Goal: Task Accomplishment & Management: Manage account settings

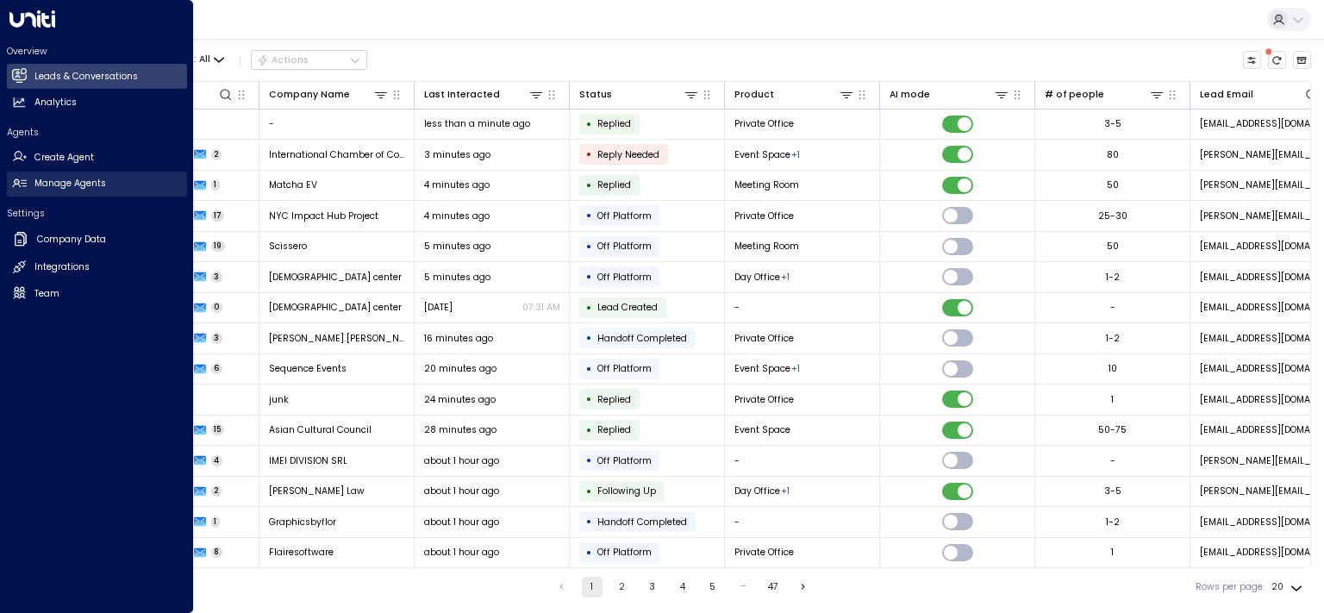
click at [54, 180] on h2 "Manage Agents" at bounding box center [70, 184] width 72 height 14
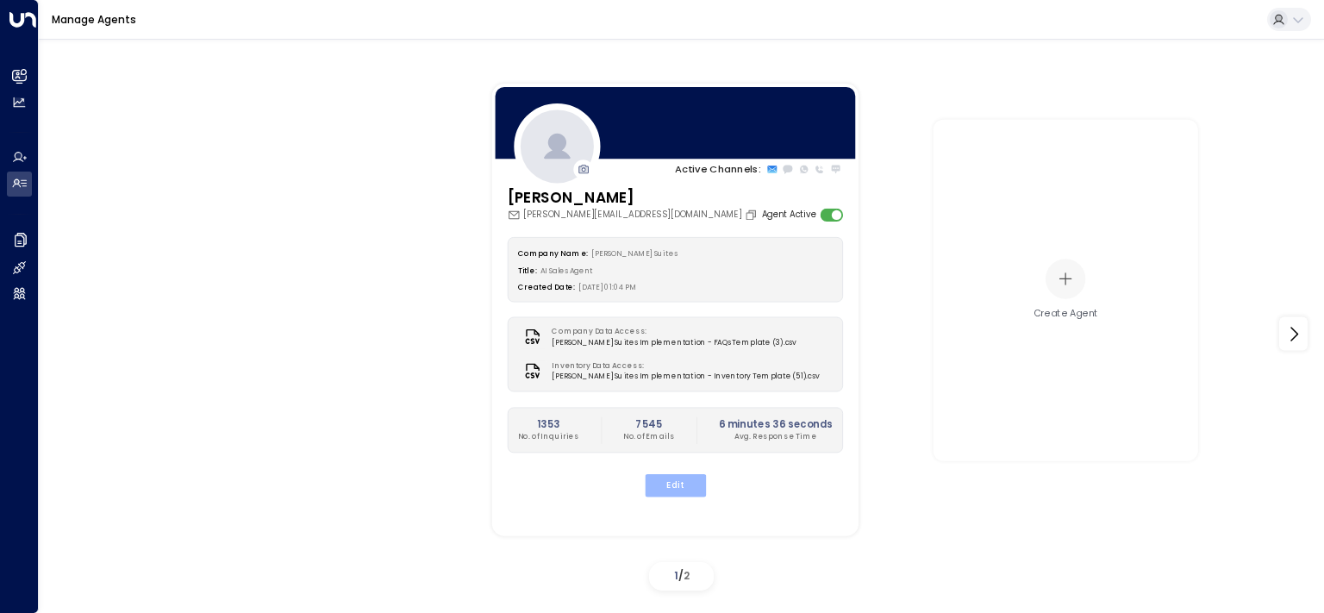
click at [682, 486] on button "Edit" at bounding box center [674, 485] width 61 height 22
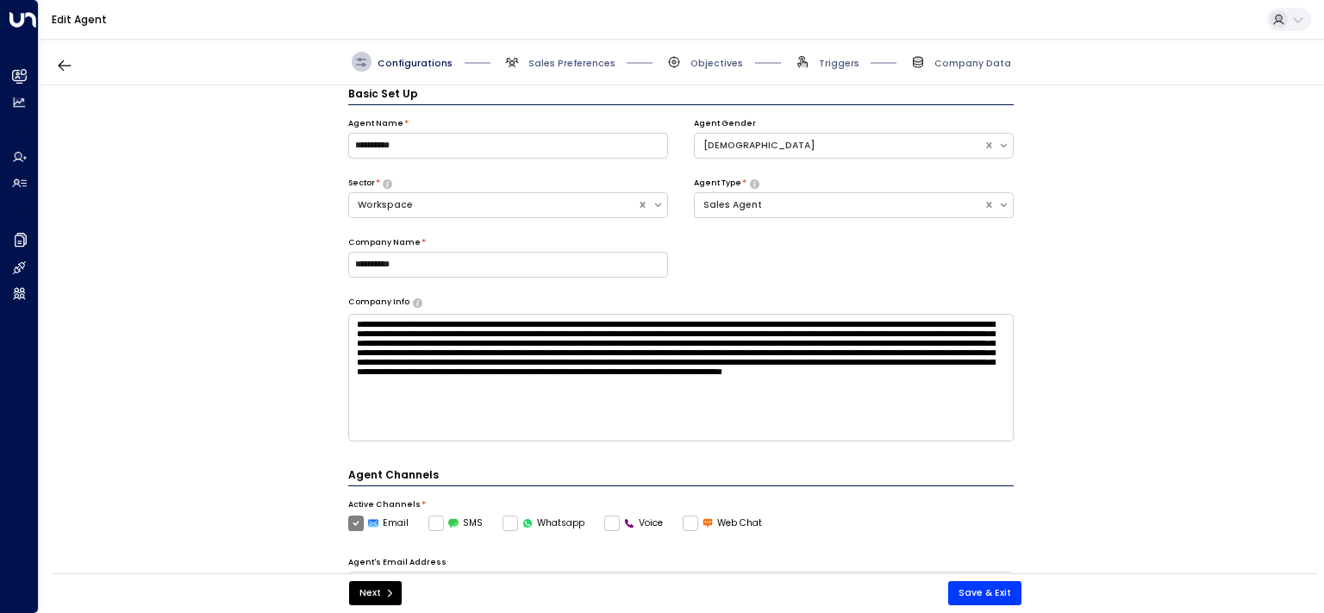
scroll to position [19, 0]
click at [564, 60] on span "Sales Preferences" at bounding box center [571, 63] width 87 height 13
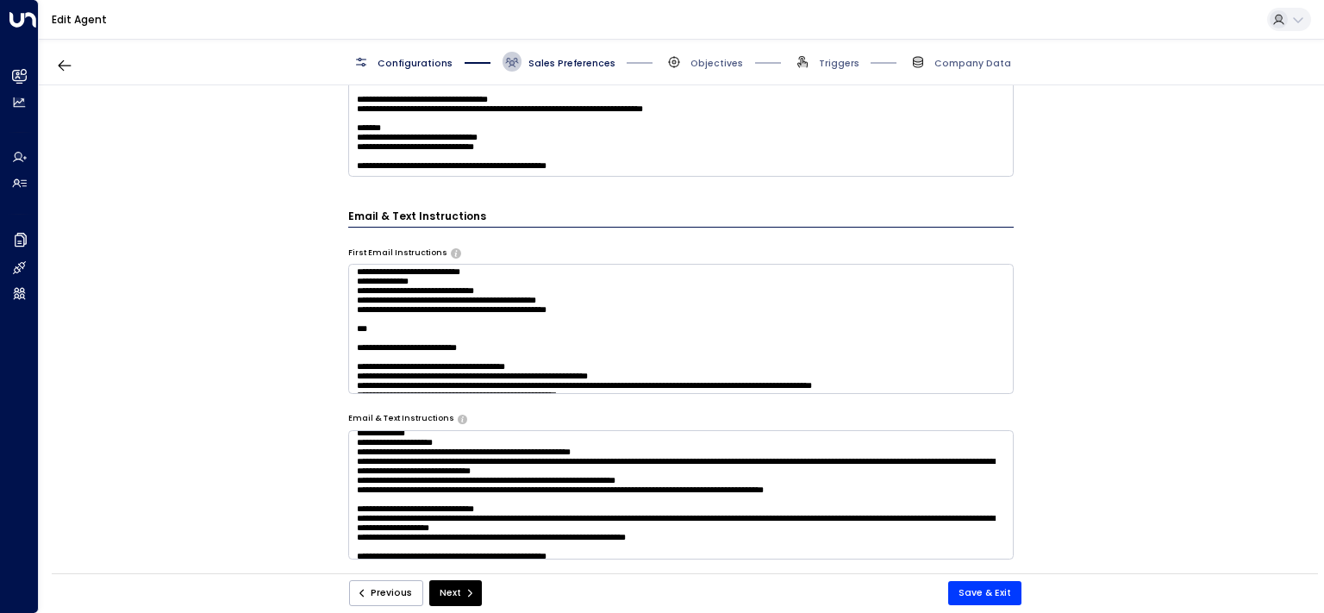
scroll to position [550, 0]
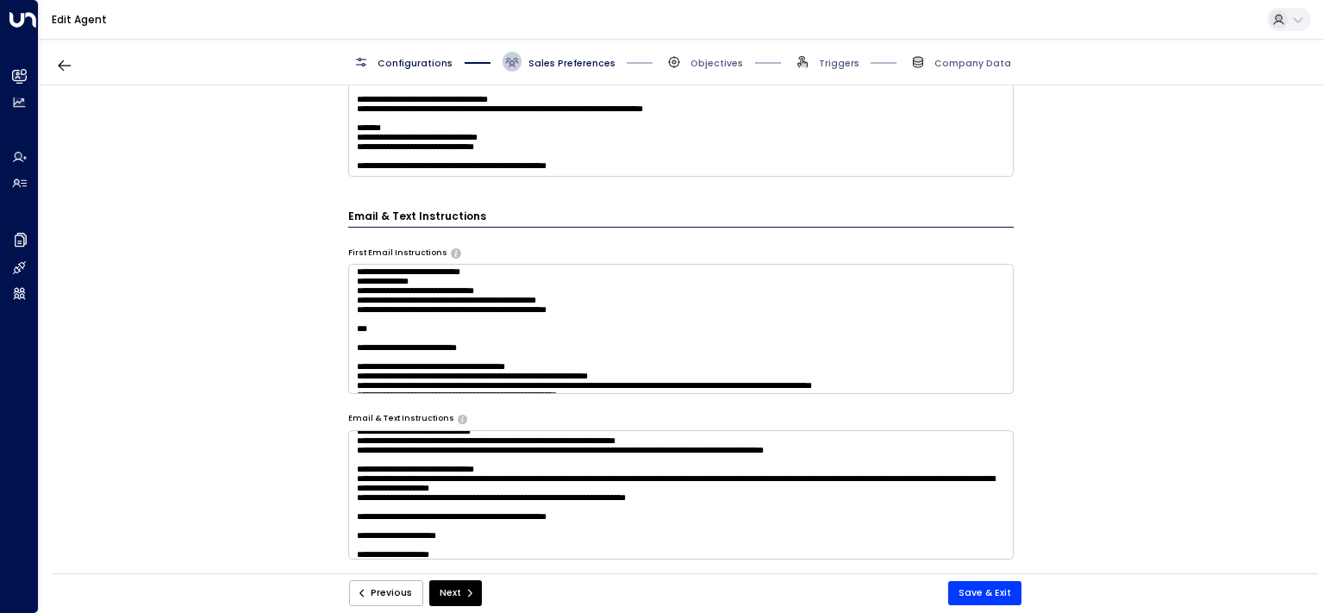
click at [708, 459] on textarea at bounding box center [681, 494] width 666 height 129
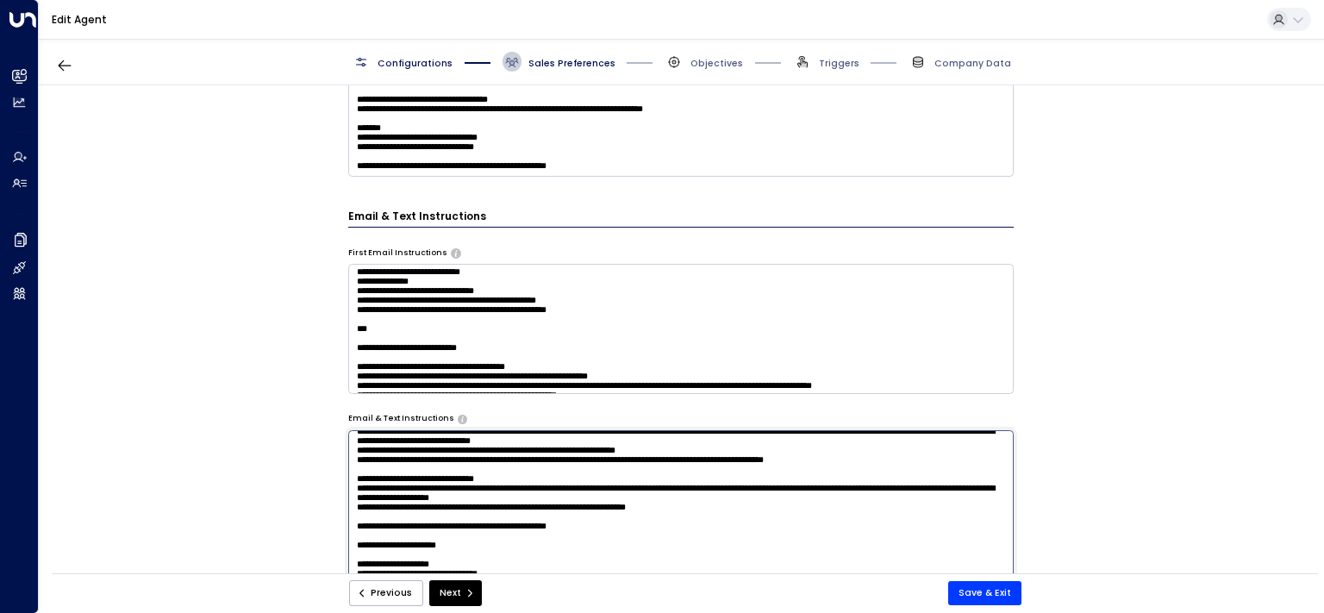
paste textarea "**********"
drag, startPoint x: 355, startPoint y: 471, endPoint x: 395, endPoint y: 464, distance: 40.4
click at [354, 471] on textarea at bounding box center [681, 612] width 666 height 364
click at [595, 459] on textarea at bounding box center [681, 612] width 666 height 364
click at [678, 462] on textarea at bounding box center [681, 612] width 666 height 364
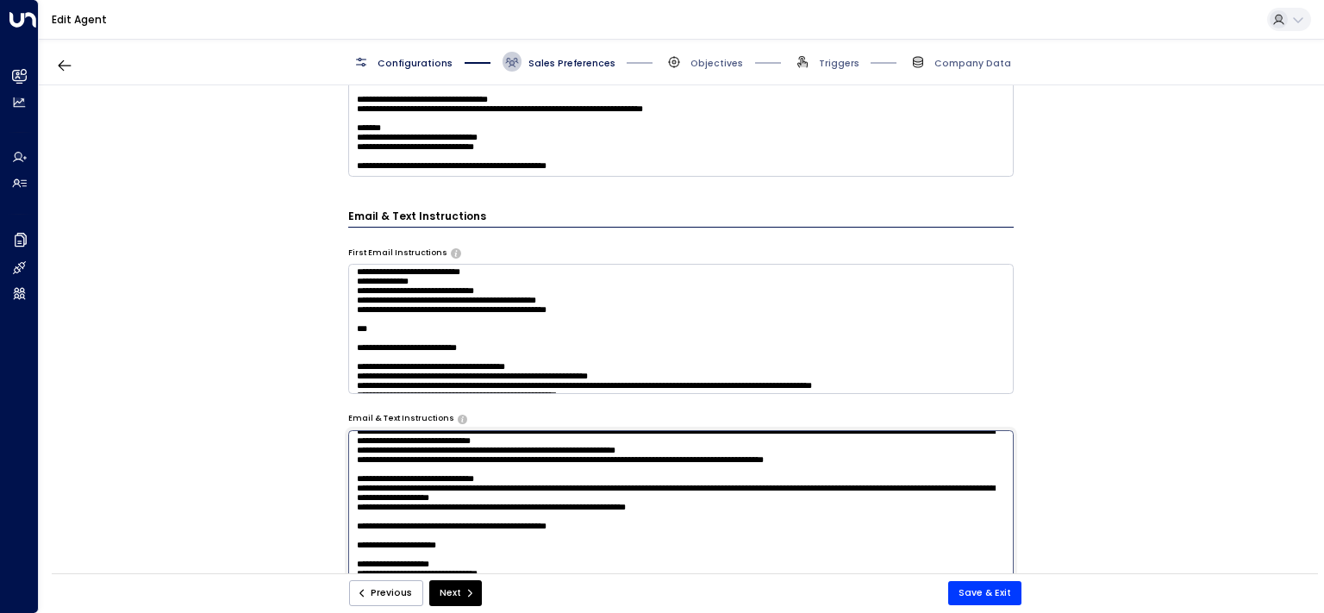
click at [727, 465] on textarea at bounding box center [681, 612] width 666 height 364
click at [746, 471] on textarea at bounding box center [681, 612] width 666 height 364
click at [762, 471] on textarea at bounding box center [681, 612] width 666 height 364
click at [522, 461] on textarea at bounding box center [681, 612] width 666 height 364
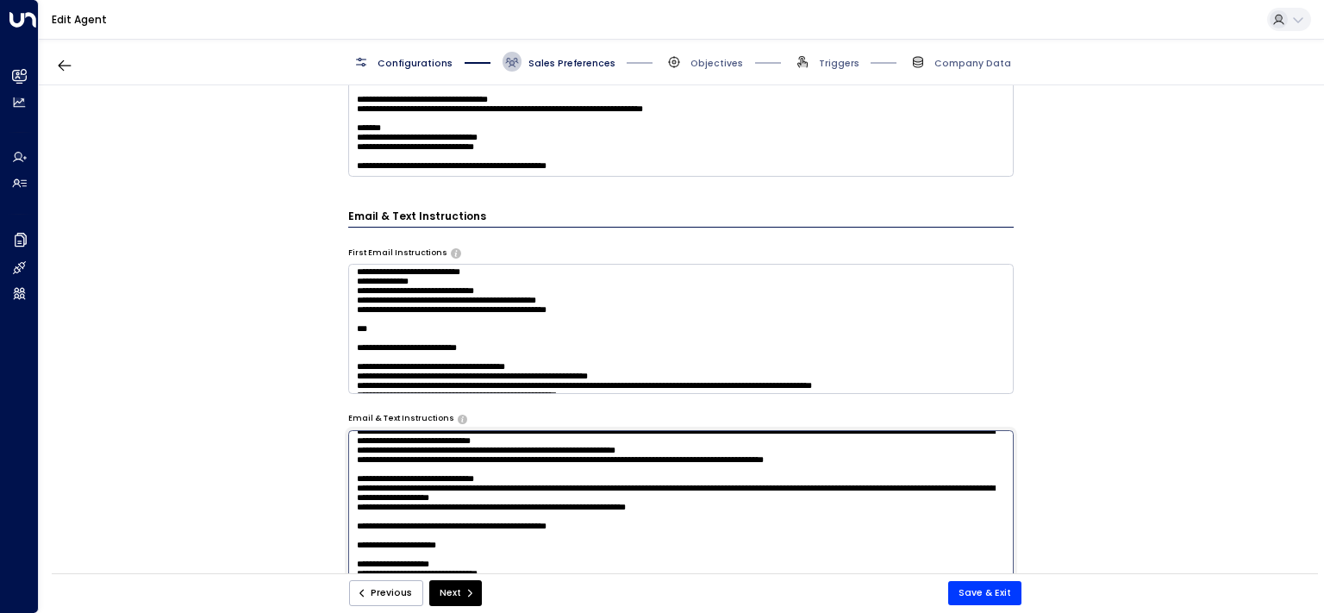
click at [522, 461] on textarea at bounding box center [681, 612] width 666 height 364
click at [450, 468] on textarea at bounding box center [681, 612] width 666 height 364
click at [495, 460] on textarea at bounding box center [681, 612] width 666 height 364
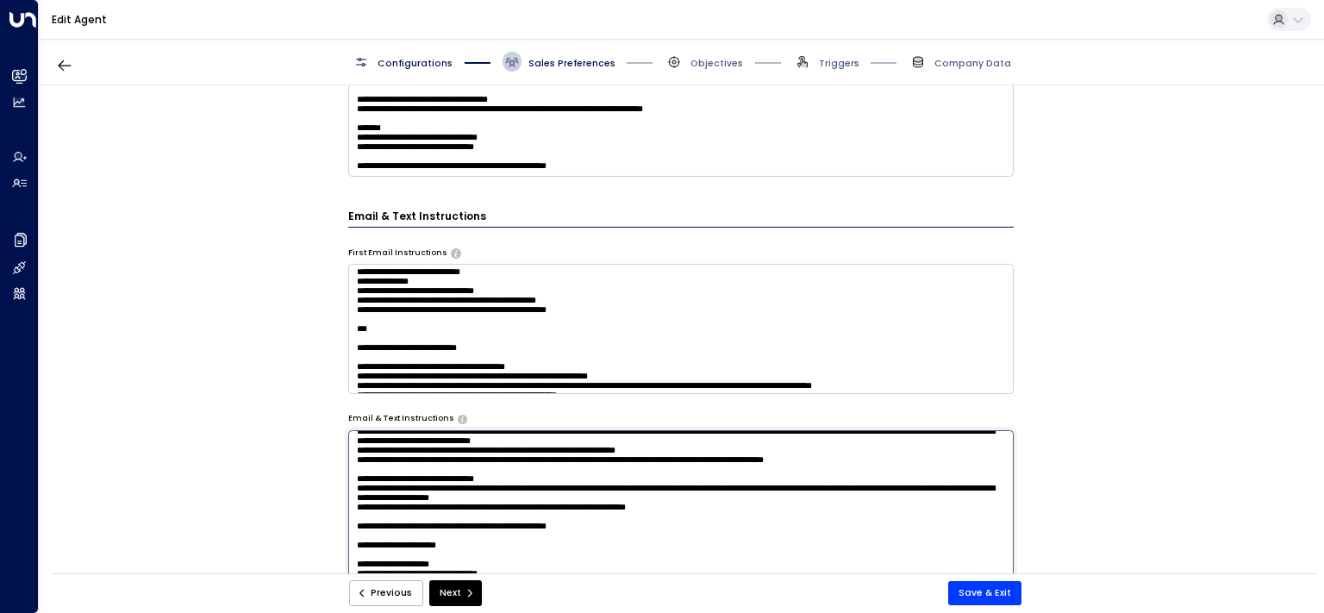
click at [495, 460] on textarea at bounding box center [681, 612] width 666 height 364
click at [607, 465] on textarea at bounding box center [681, 612] width 666 height 364
click at [690, 472] on textarea at bounding box center [681, 612] width 666 height 364
click at [799, 472] on textarea at bounding box center [681, 612] width 666 height 364
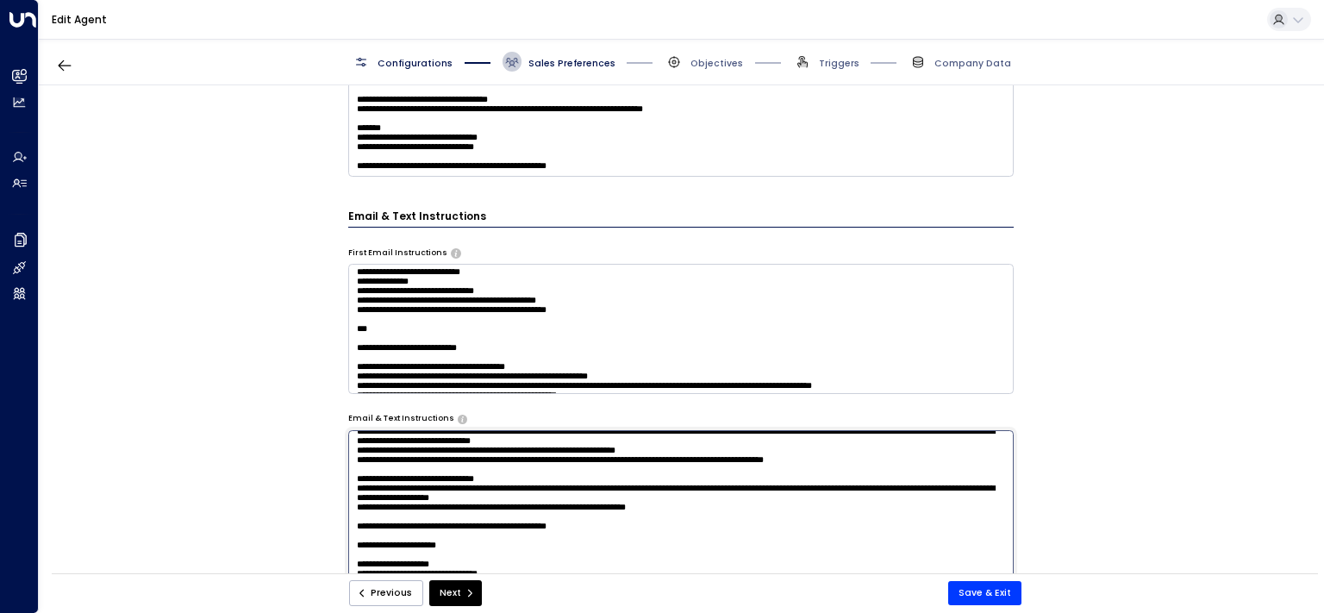
click at [674, 451] on textarea at bounding box center [681, 612] width 666 height 364
click at [604, 457] on textarea at bounding box center [681, 612] width 666 height 364
click at [489, 457] on textarea at bounding box center [681, 612] width 666 height 364
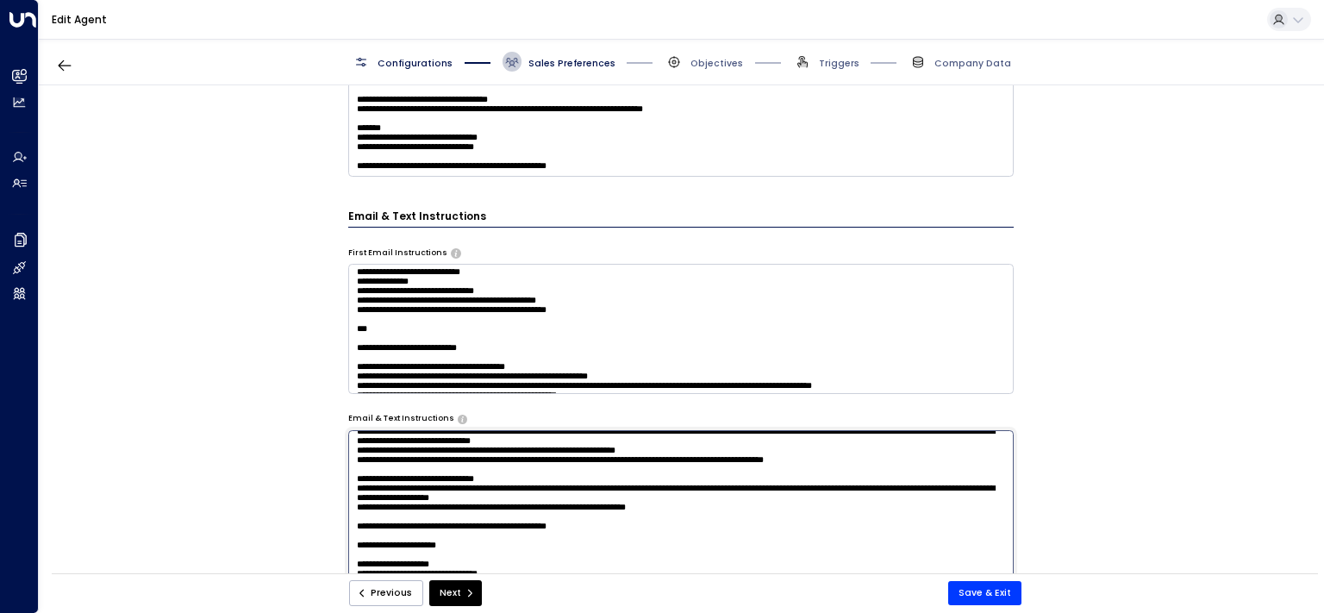
click at [459, 458] on textarea at bounding box center [681, 612] width 666 height 364
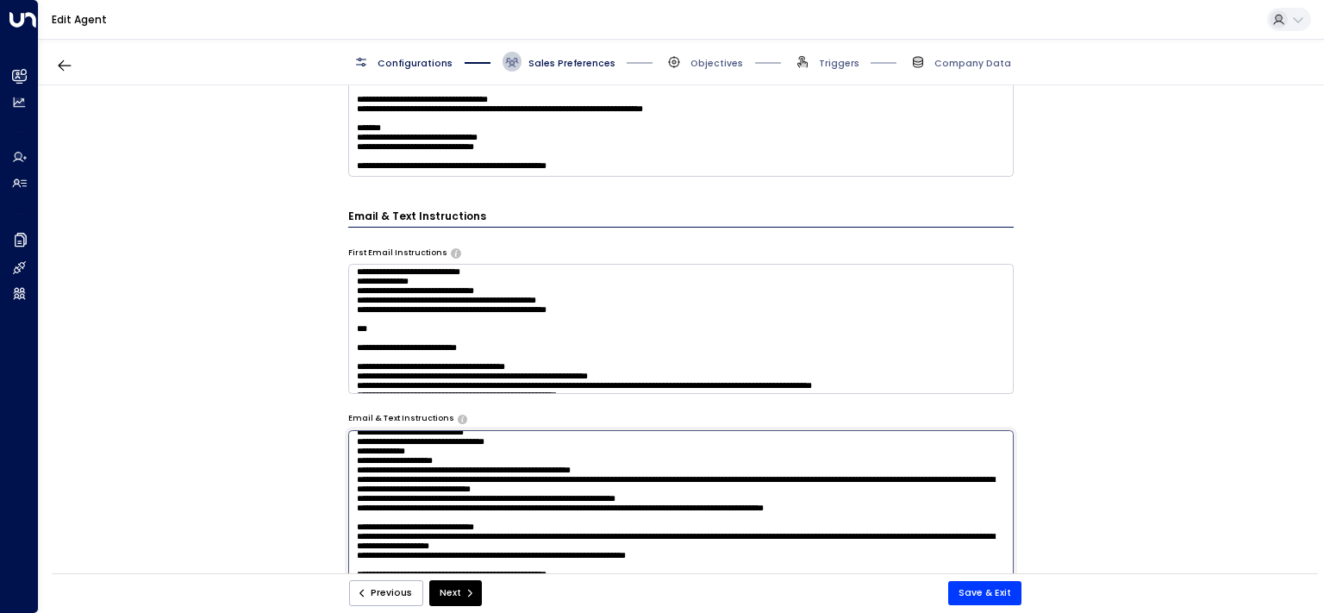
scroll to position [471, 0]
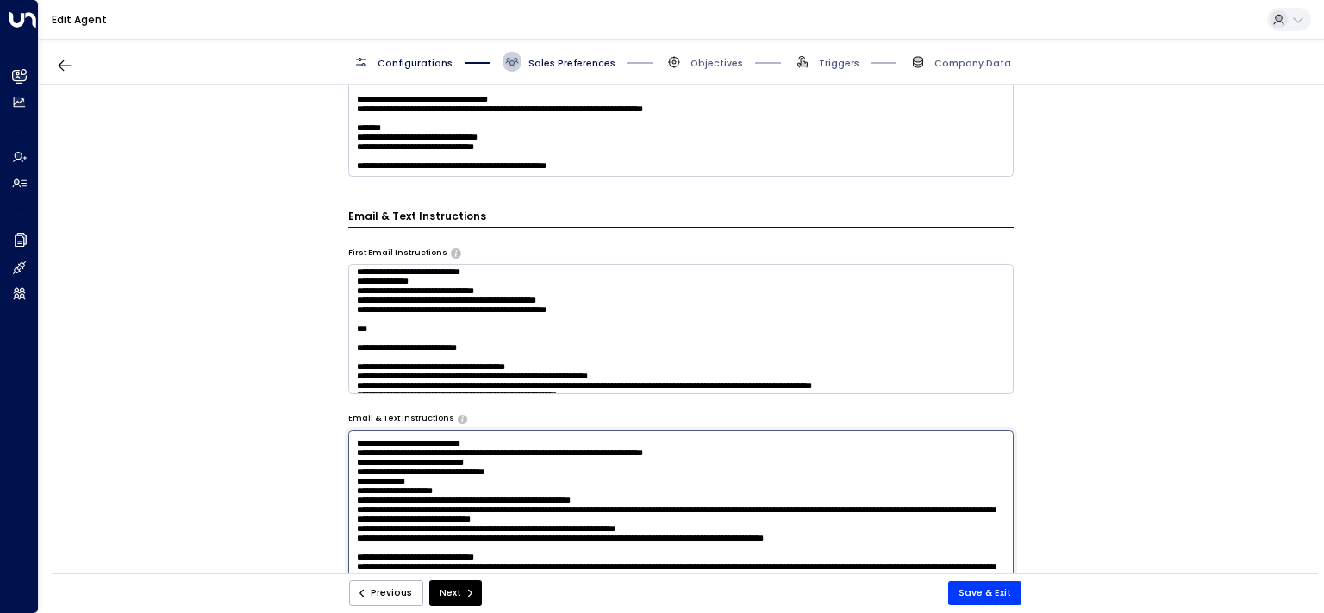
click at [648, 527] on textarea at bounding box center [681, 612] width 666 height 364
click at [695, 534] on textarea at bounding box center [681, 612] width 666 height 364
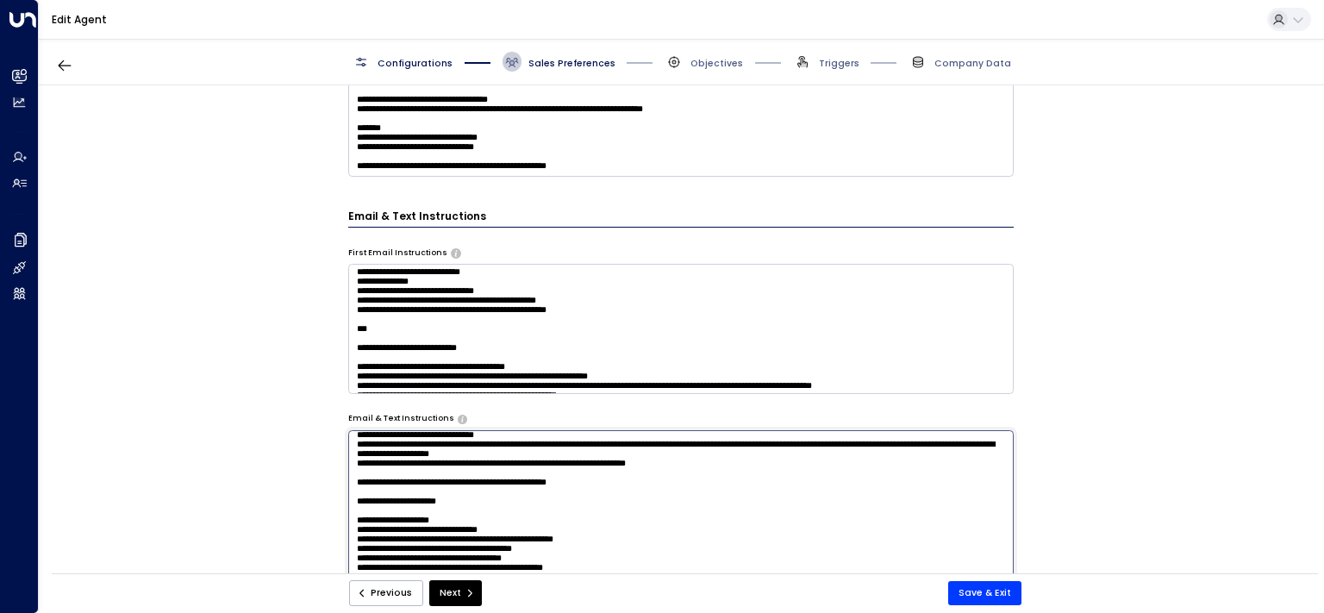
scroll to position [628, 0]
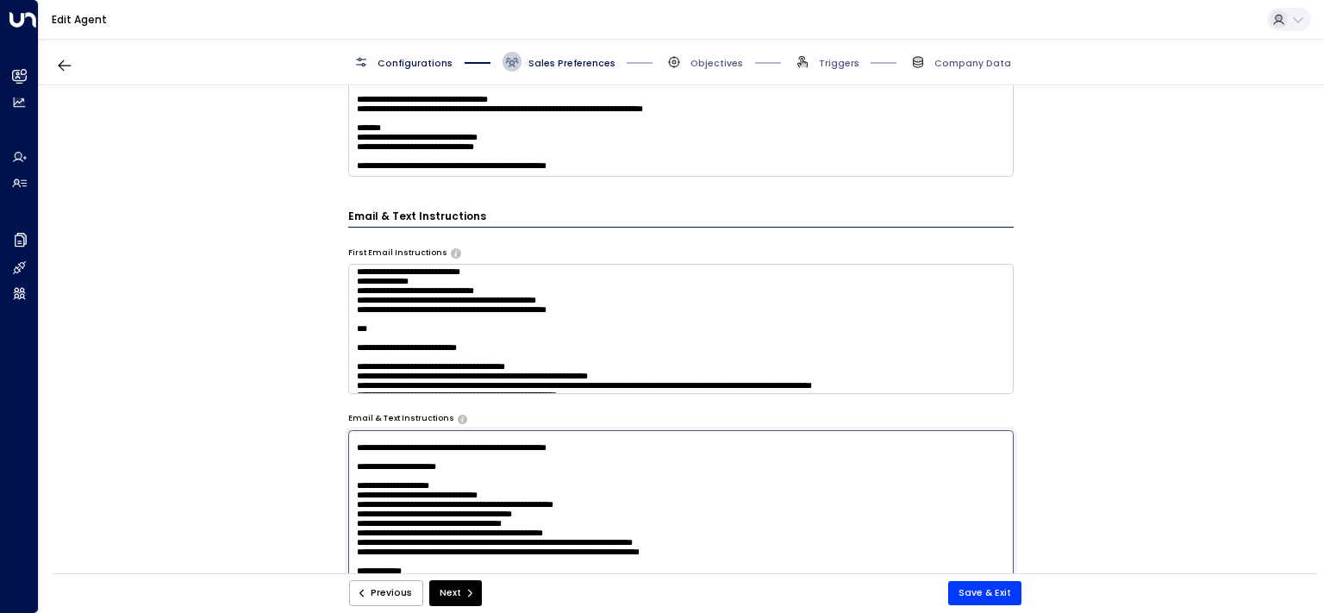
click at [736, 519] on textarea at bounding box center [681, 612] width 666 height 364
click at [933, 514] on textarea at bounding box center [681, 612] width 666 height 364
click at [933, 521] on textarea at bounding box center [681, 612] width 666 height 364
type textarea "**********"
click at [973, 591] on button "Save & Exit" at bounding box center [984, 593] width 73 height 24
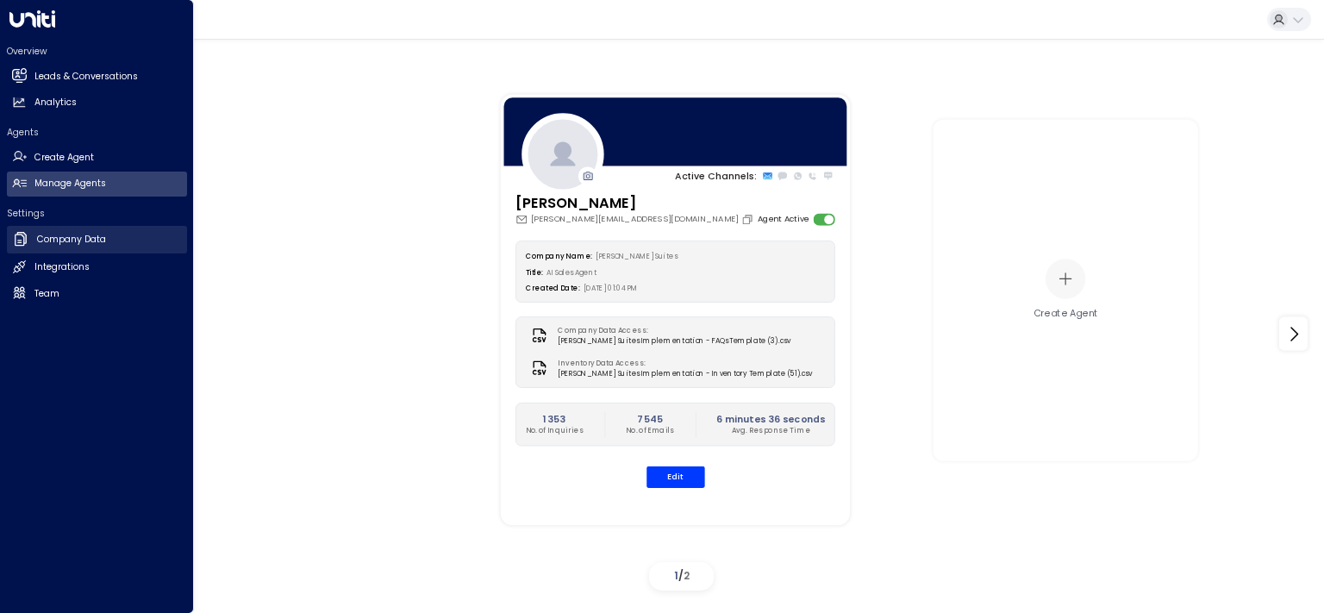
click at [65, 244] on h2 "Company Data" at bounding box center [71, 240] width 69 height 14
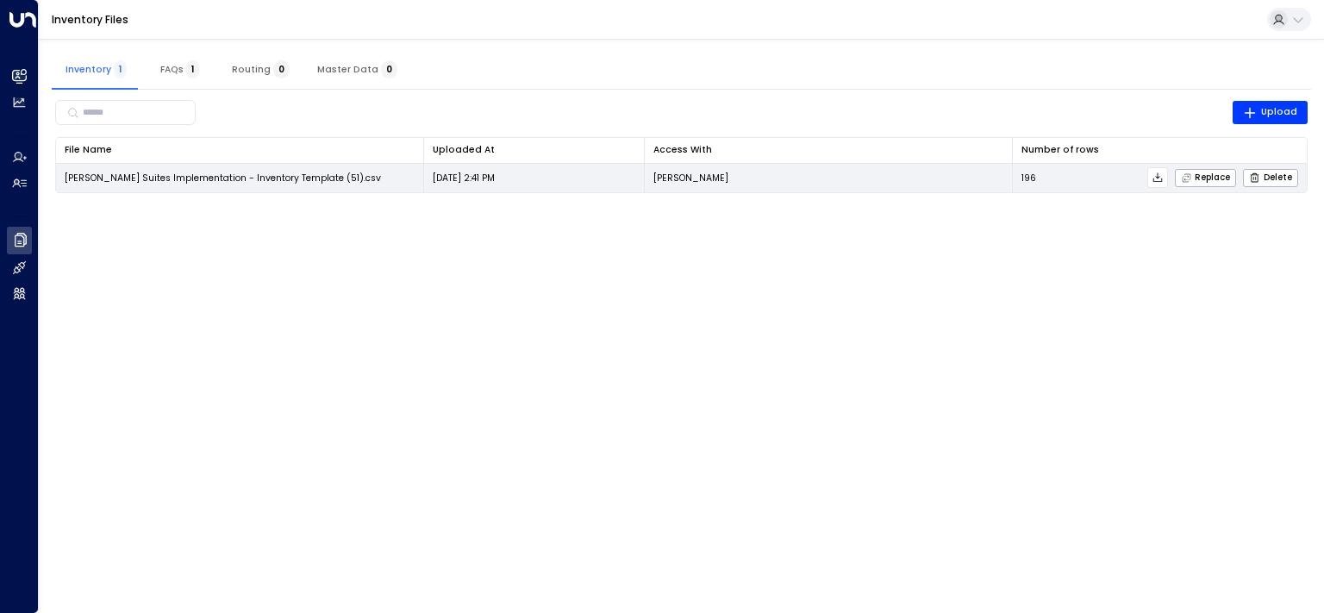
click at [1161, 178] on icon at bounding box center [1157, 176] width 9 height 9
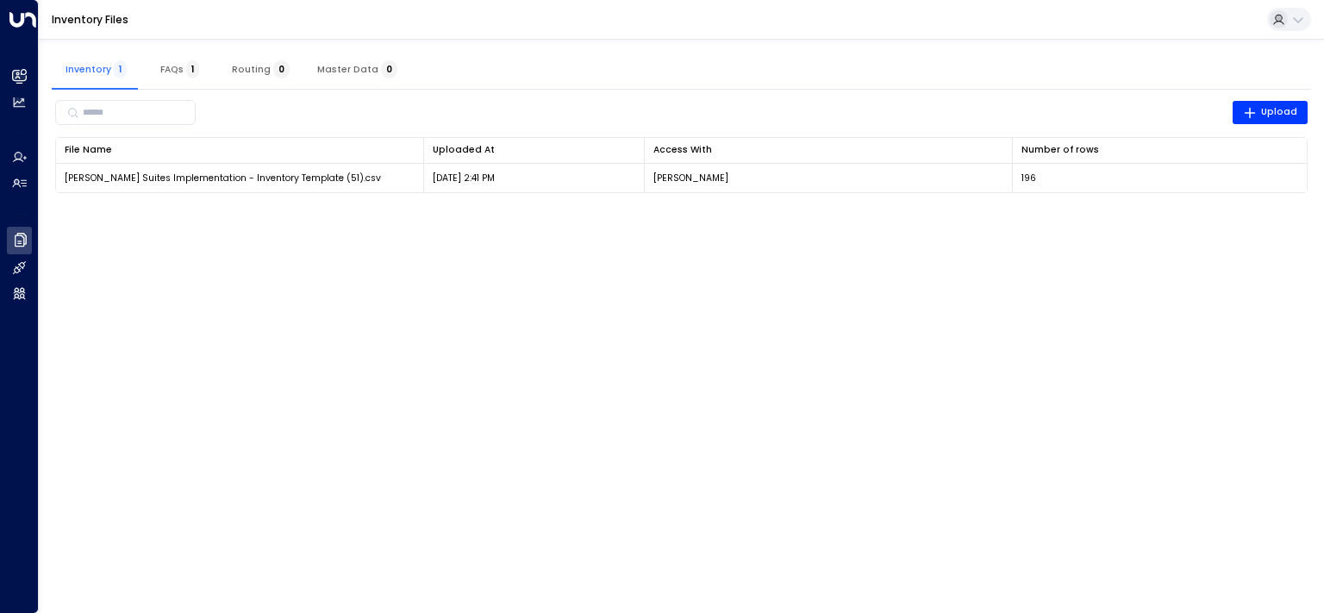
click at [687, 209] on html "Overview Leads & Conversations Leads & Conversations Analytics Analytics Agents…" at bounding box center [662, 104] width 1324 height 209
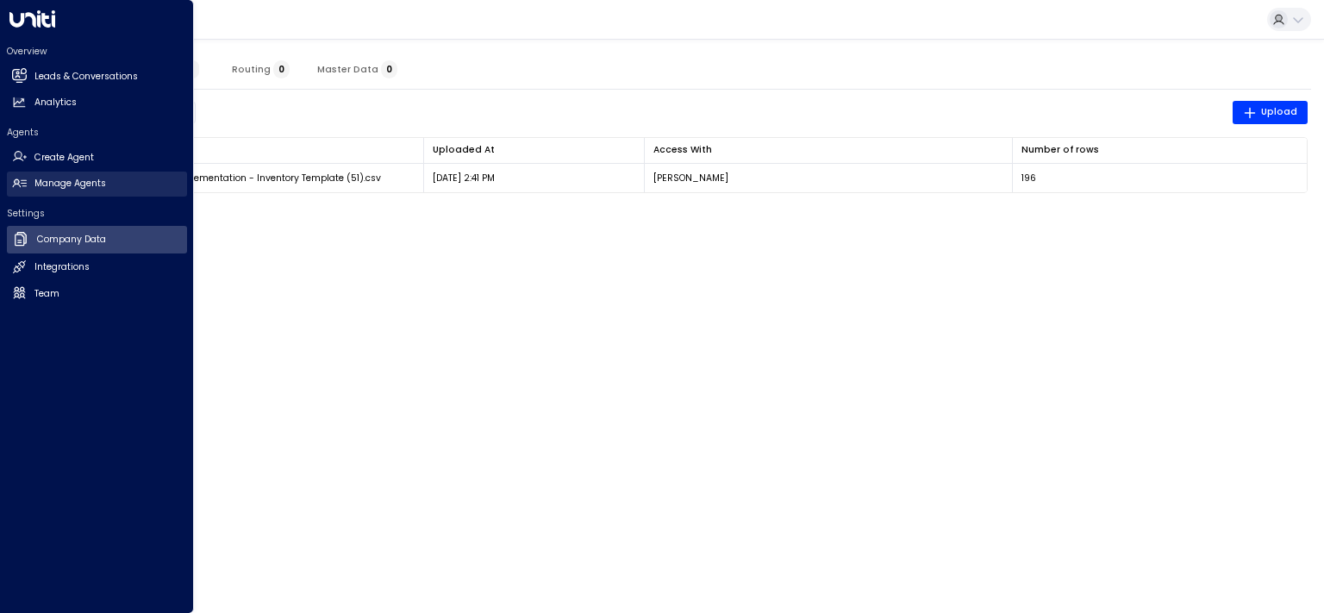
click at [59, 180] on h2 "Manage Agents" at bounding box center [70, 184] width 72 height 14
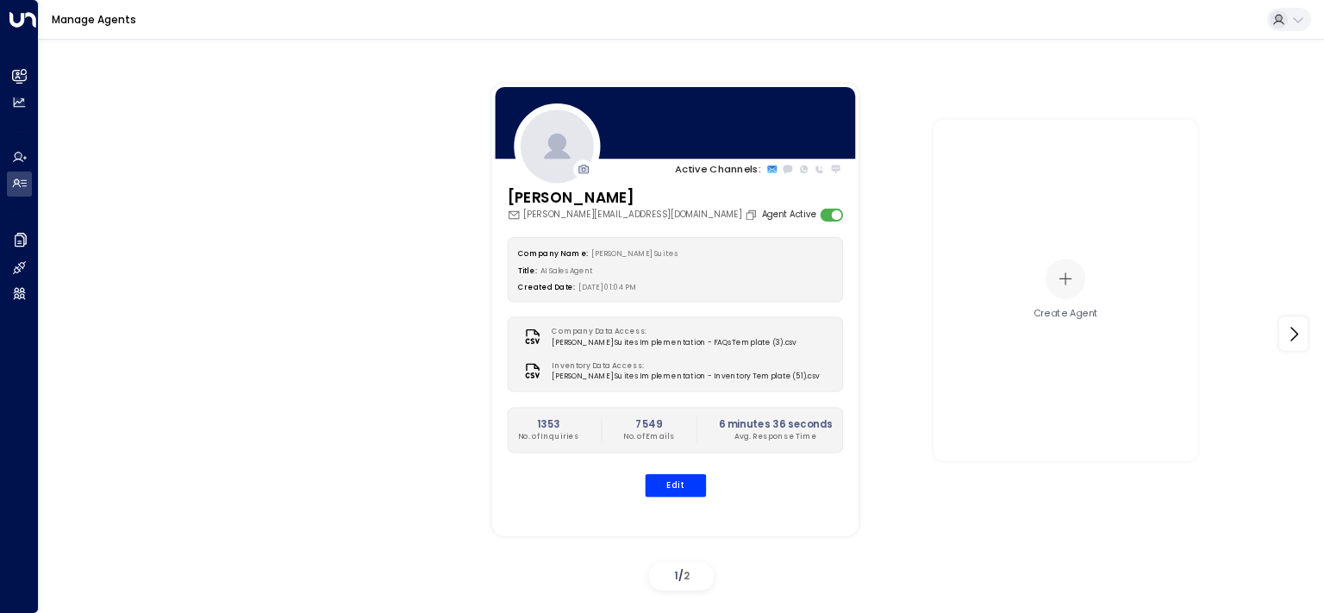
click at [685, 498] on div "[PERSON_NAME] [PERSON_NAME][EMAIL_ADDRESS][DOMAIN_NAME] Agent Active Company Na…" at bounding box center [674, 349] width 366 height 326
click at [685, 492] on button "Edit" at bounding box center [674, 485] width 61 height 22
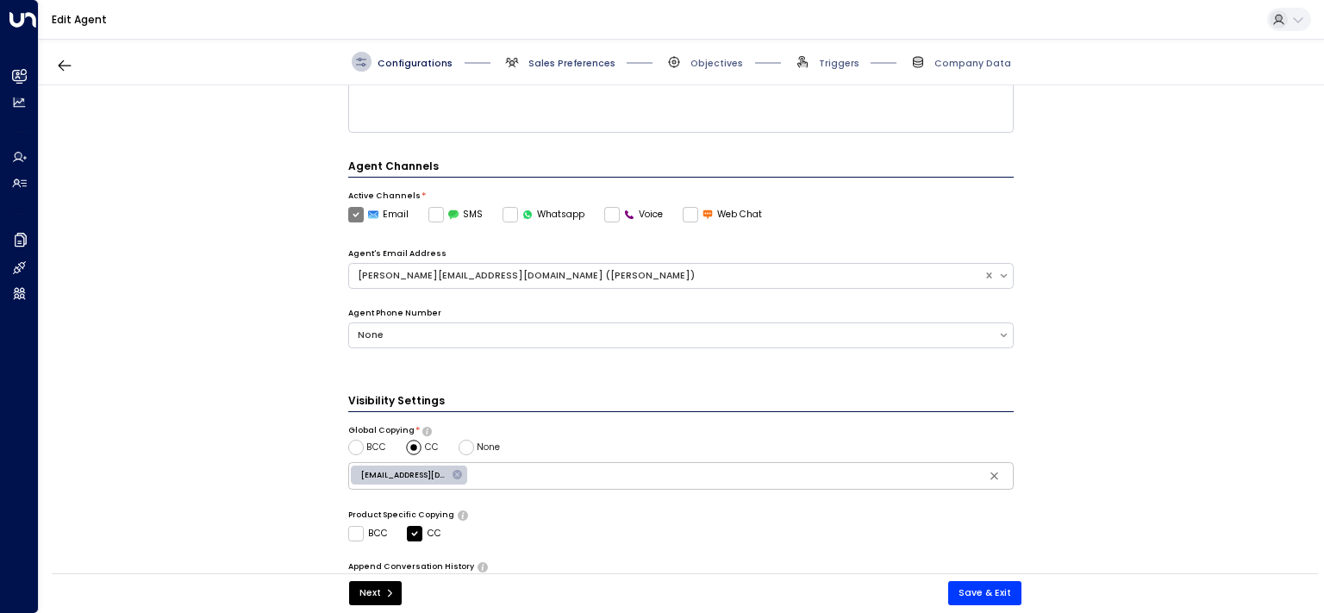
click at [543, 58] on span "Sales Preferences" at bounding box center [571, 63] width 87 height 13
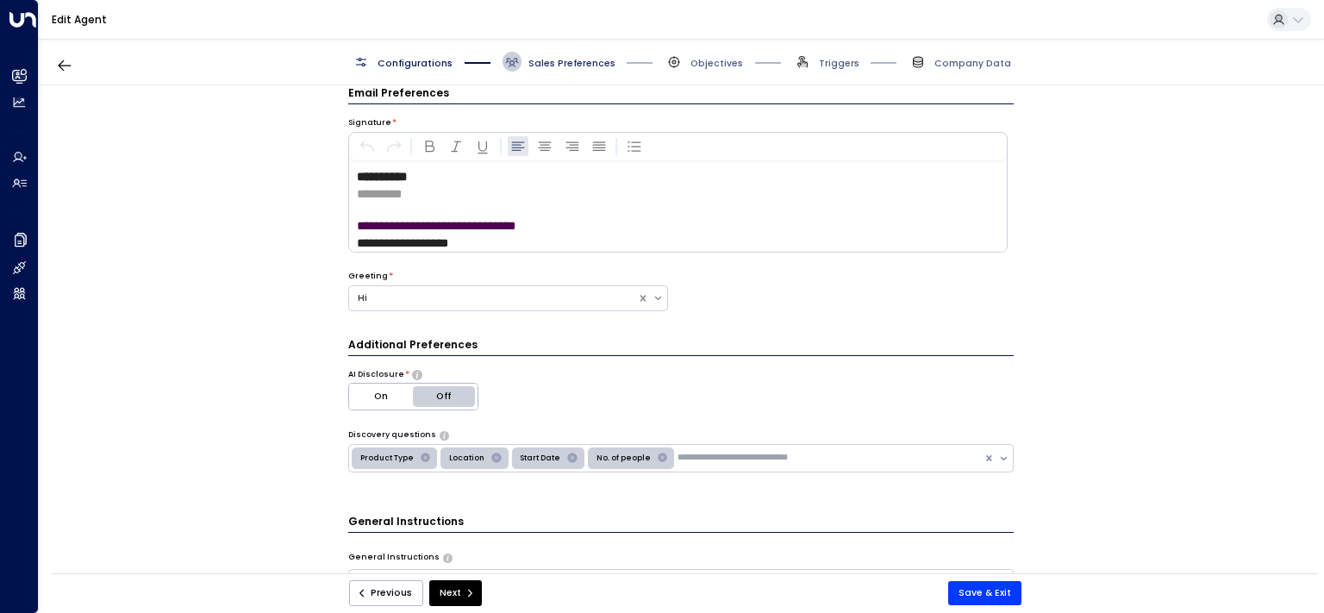
click at [546, 67] on span "Sales Preferences" at bounding box center [571, 63] width 87 height 13
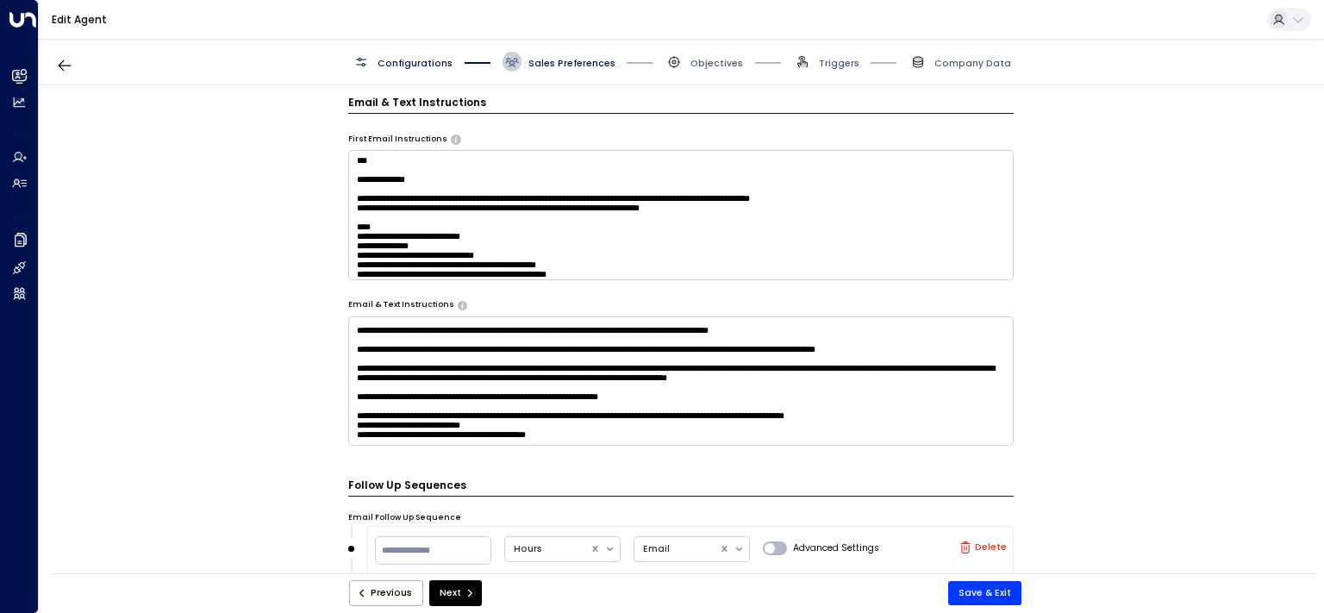
scroll to position [628, 0]
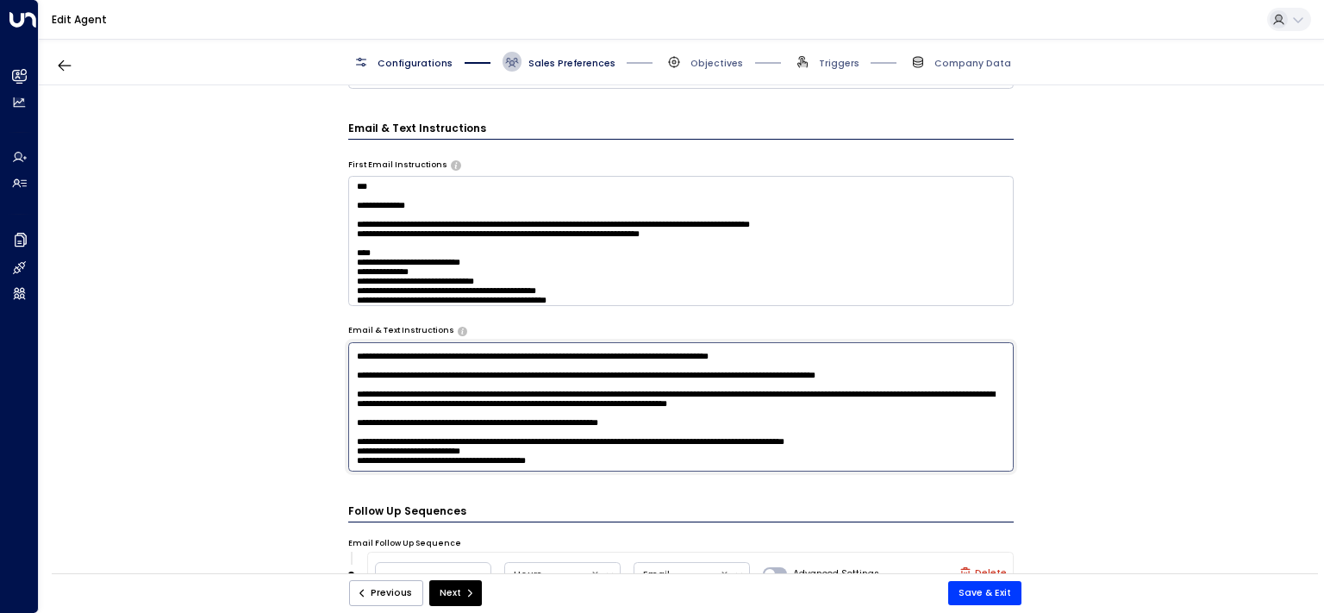
click at [636, 460] on textarea at bounding box center [681, 406] width 666 height 129
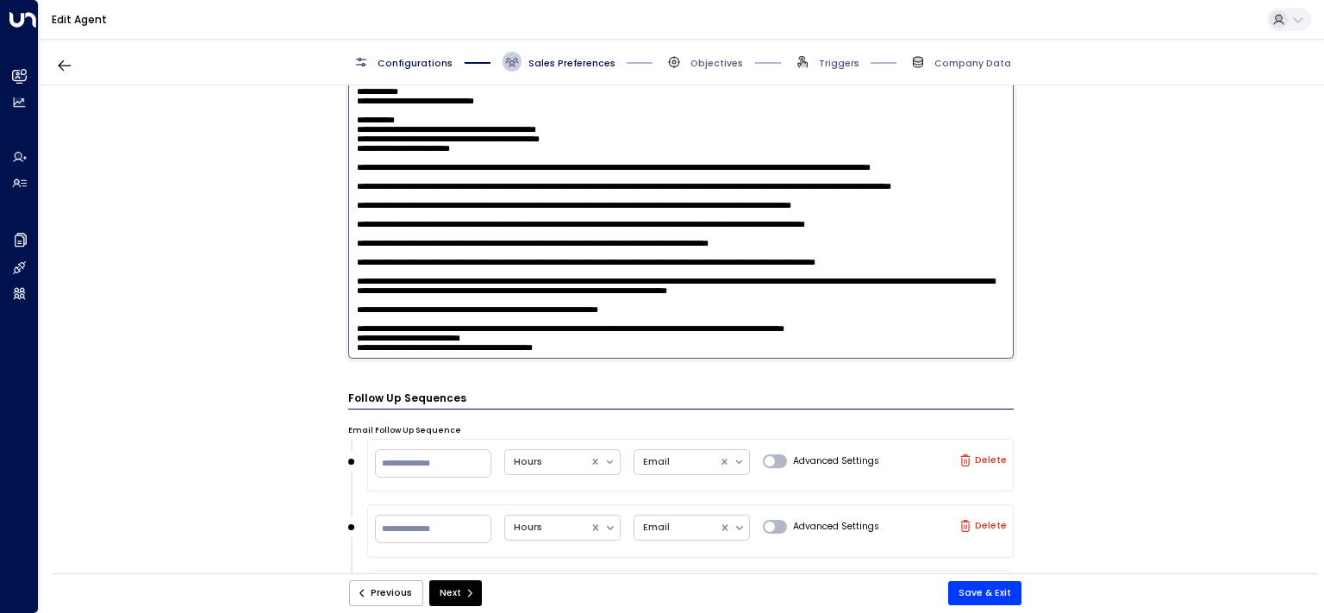
scroll to position [2176, 0]
paste textarea "**********"
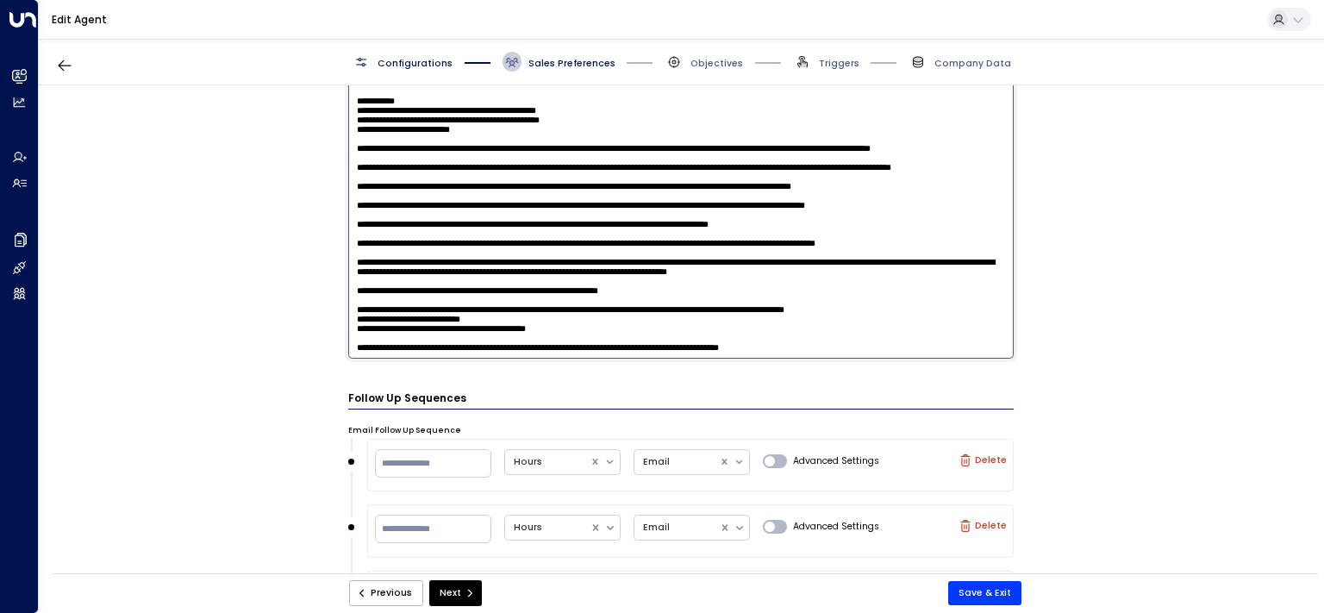
scroll to position [2206, 0]
click at [402, 316] on textarea at bounding box center [681, 177] width 666 height 364
click at [405, 320] on textarea at bounding box center [681, 177] width 666 height 364
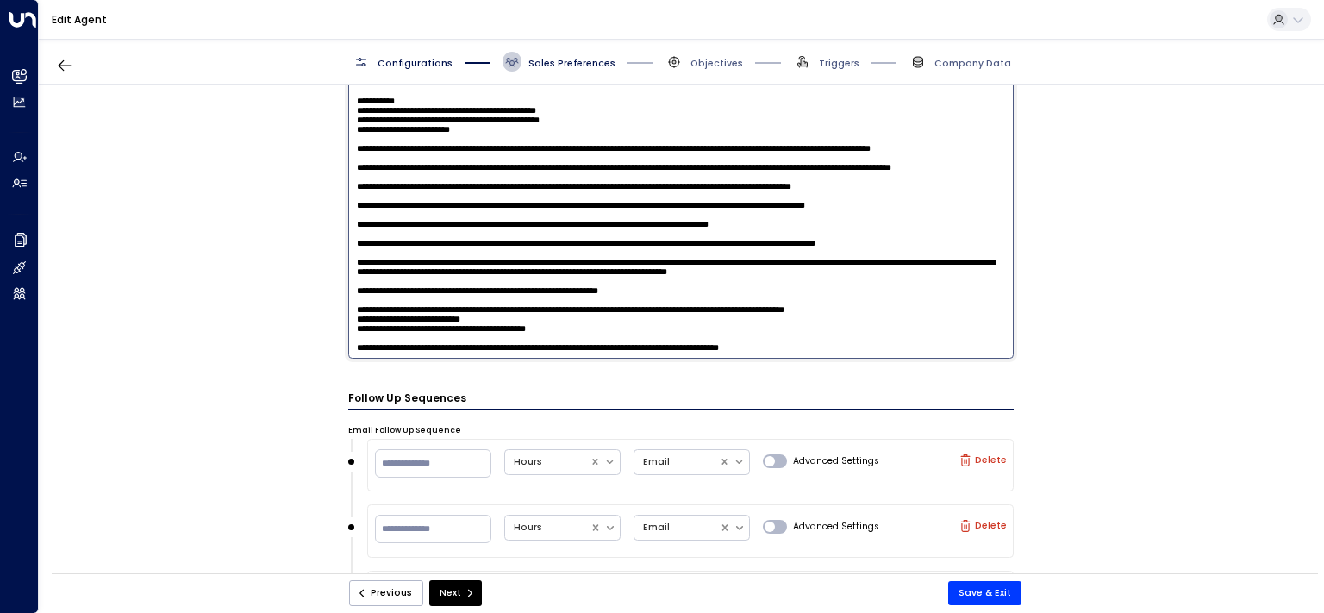
click at [405, 320] on textarea at bounding box center [681, 177] width 666 height 364
click at [410, 350] on textarea at bounding box center [681, 177] width 666 height 364
paste textarea "**********"
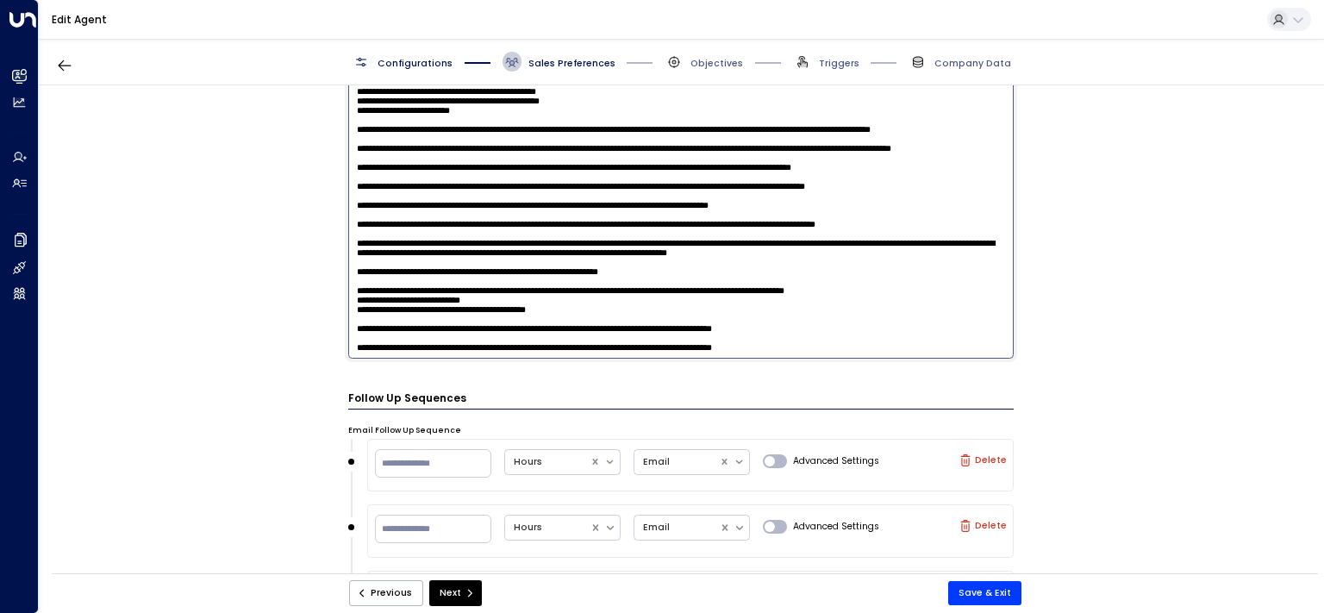
drag, startPoint x: 427, startPoint y: 347, endPoint x: 455, endPoint y: 347, distance: 28.4
click at [455, 347] on textarea at bounding box center [681, 177] width 666 height 364
drag, startPoint x: 571, startPoint y: 350, endPoint x: 1024, endPoint y: 347, distance: 453.4
click at [1014, 347] on textarea at bounding box center [681, 177] width 666 height 364
click at [558, 346] on textarea at bounding box center [681, 177] width 666 height 364
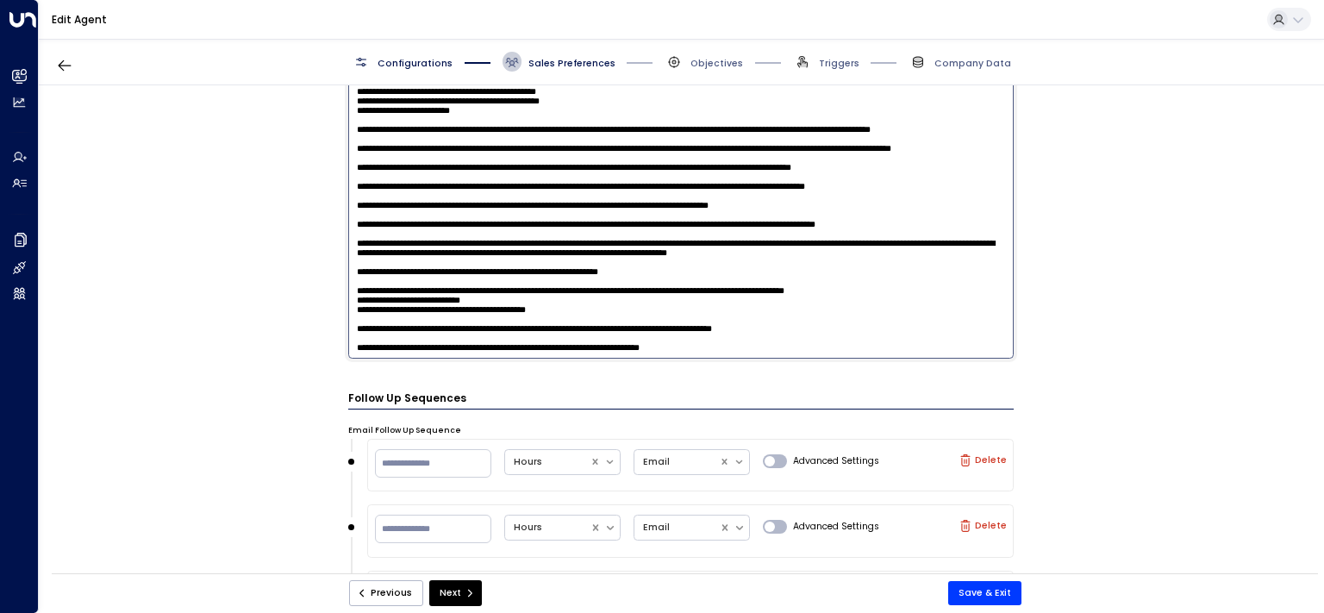
click at [558, 346] on textarea at bounding box center [681, 177] width 666 height 364
click at [571, 355] on textarea at bounding box center [681, 177] width 666 height 364
click at [444, 353] on textarea at bounding box center [681, 177] width 666 height 364
click at [521, 349] on textarea at bounding box center [681, 177] width 666 height 364
drag, startPoint x: 501, startPoint y: 350, endPoint x: 731, endPoint y: 350, distance: 230.1
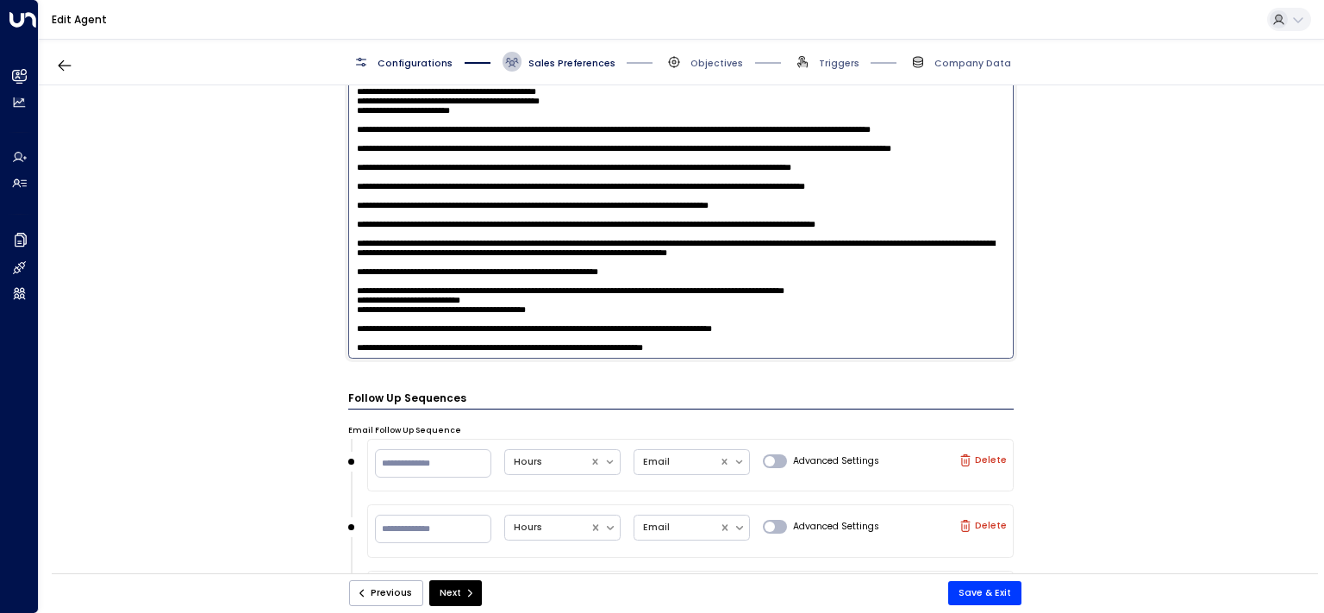
click at [731, 350] on textarea at bounding box center [681, 177] width 666 height 364
click at [732, 350] on textarea at bounding box center [681, 177] width 666 height 364
click at [860, 322] on textarea at bounding box center [681, 177] width 666 height 364
drag, startPoint x: 722, startPoint y: 265, endPoint x: 877, endPoint y: 249, distance: 156.0
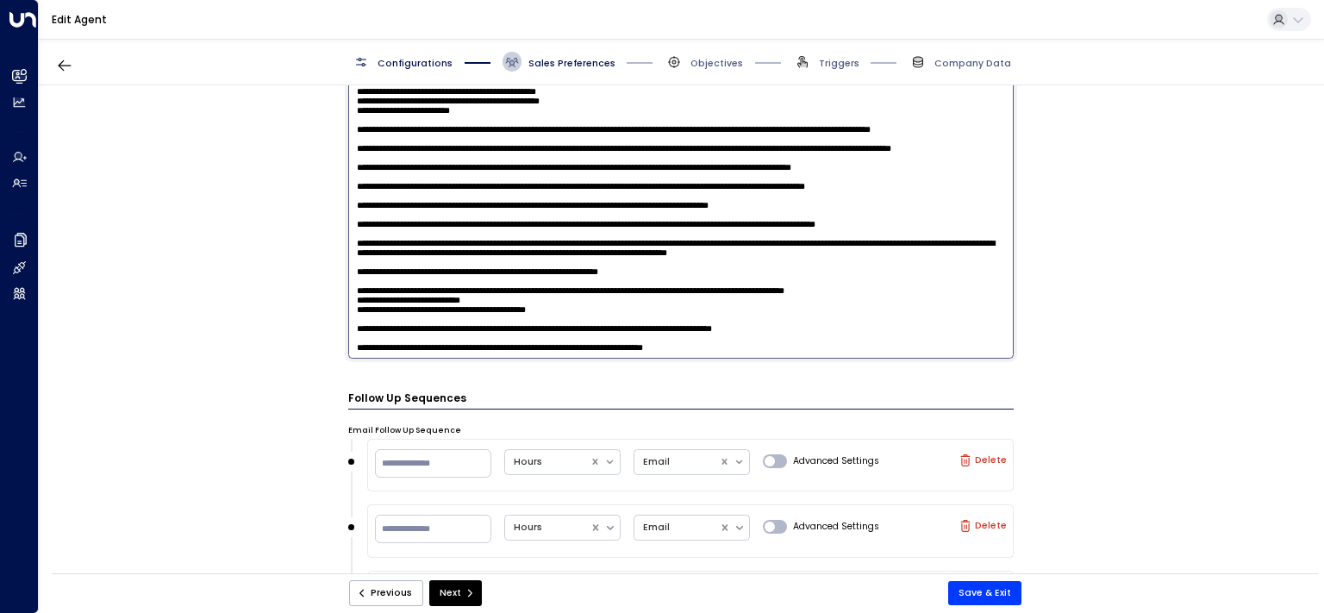
click at [877, 249] on textarea at bounding box center [681, 177] width 666 height 364
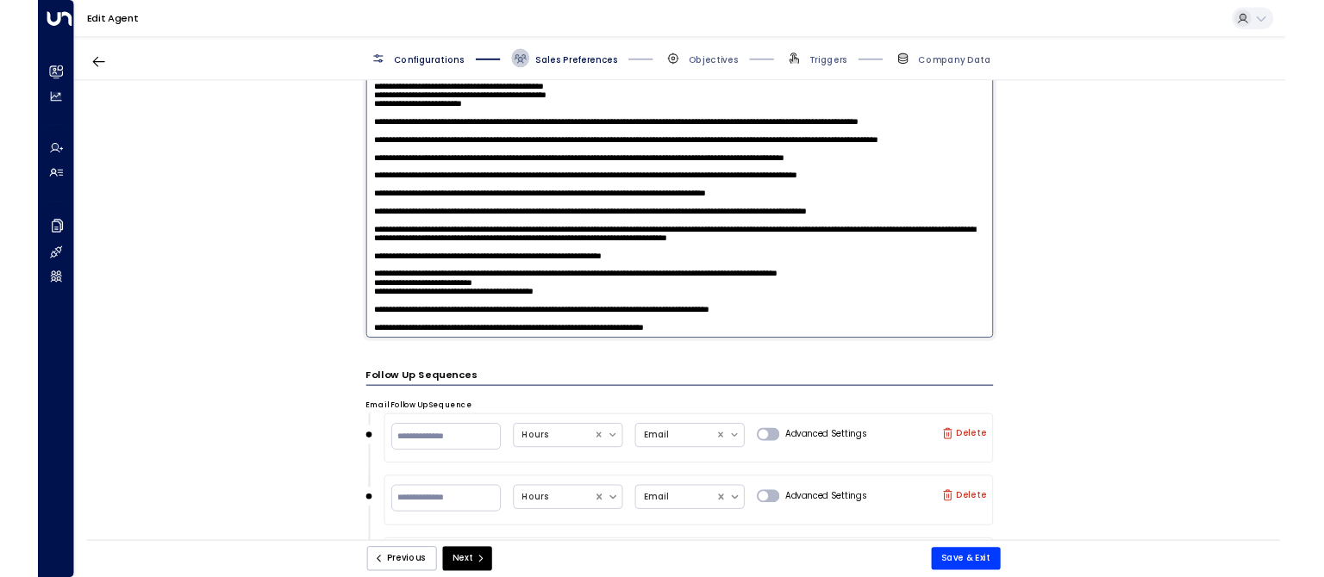
scroll to position [2211, 0]
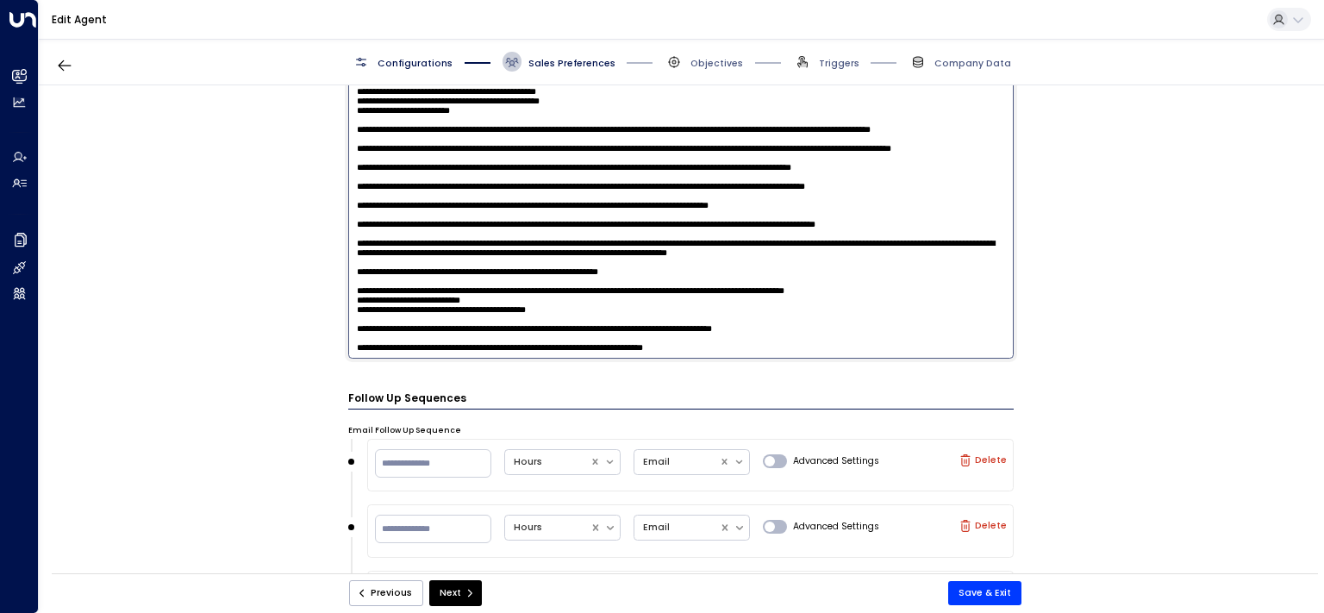
click at [864, 315] on textarea at bounding box center [681, 177] width 666 height 364
paste textarea "**********"
click at [829, 312] on textarea at bounding box center [681, 177] width 666 height 364
drag, startPoint x: 878, startPoint y: 315, endPoint x: 943, endPoint y: 314, distance: 64.6
click at [943, 314] on textarea at bounding box center [681, 177] width 666 height 364
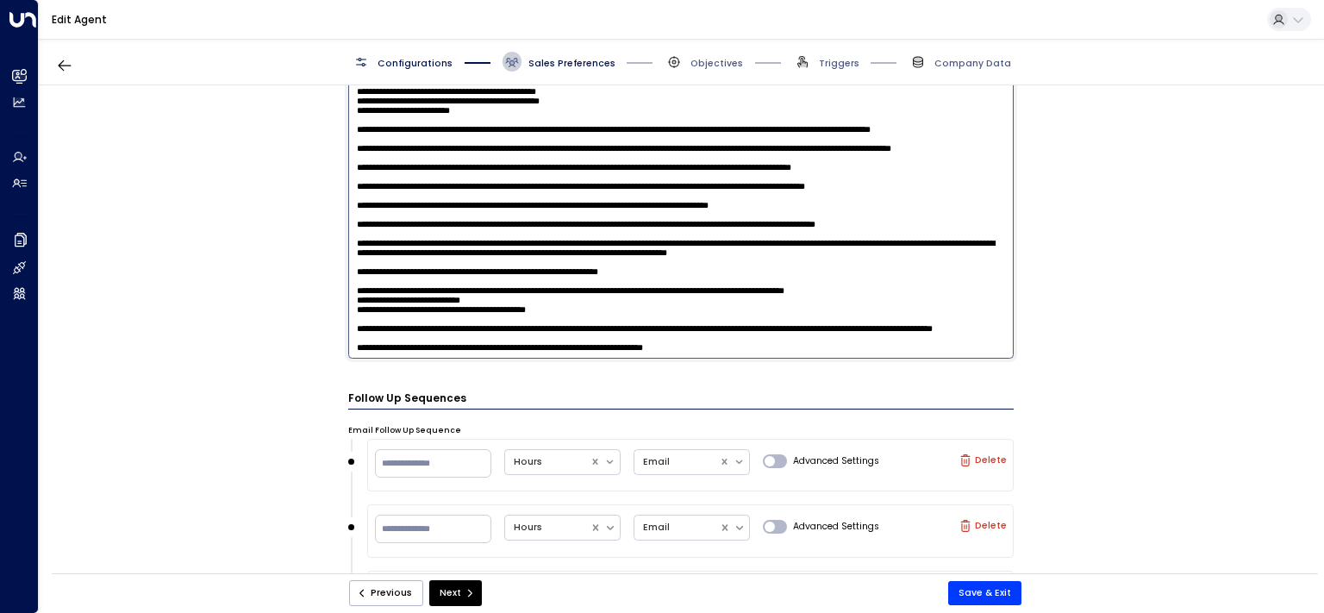
click at [827, 304] on textarea at bounding box center [681, 177] width 666 height 364
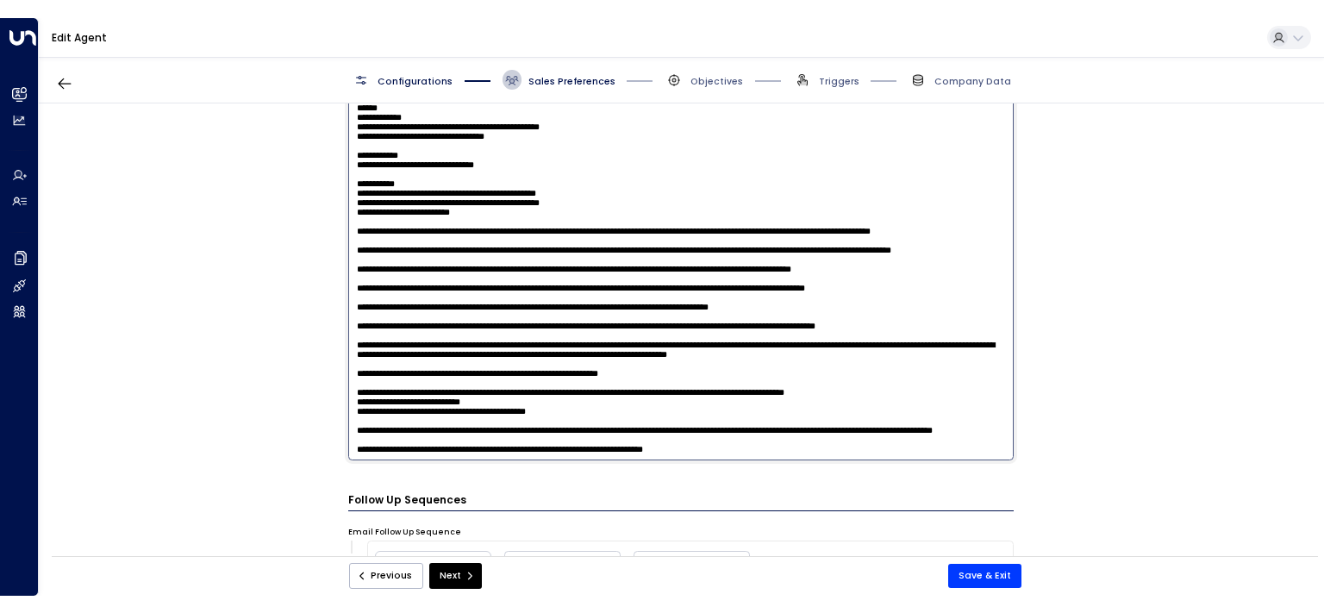
scroll to position [979, 0]
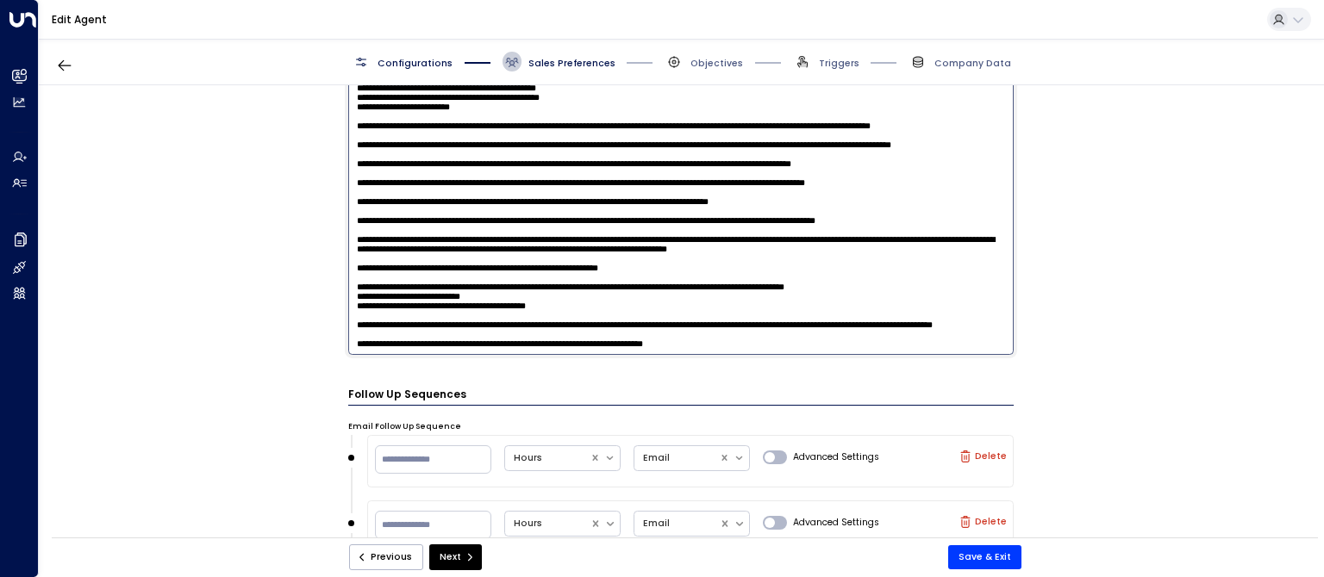
click at [577, 316] on textarea at bounding box center [681, 173] width 666 height 364
click at [884, 299] on textarea at bounding box center [681, 173] width 666 height 364
click at [883, 299] on textarea at bounding box center [681, 173] width 666 height 364
click at [844, 303] on textarea at bounding box center [681, 173] width 666 height 364
click at [880, 298] on textarea at bounding box center [681, 173] width 666 height 364
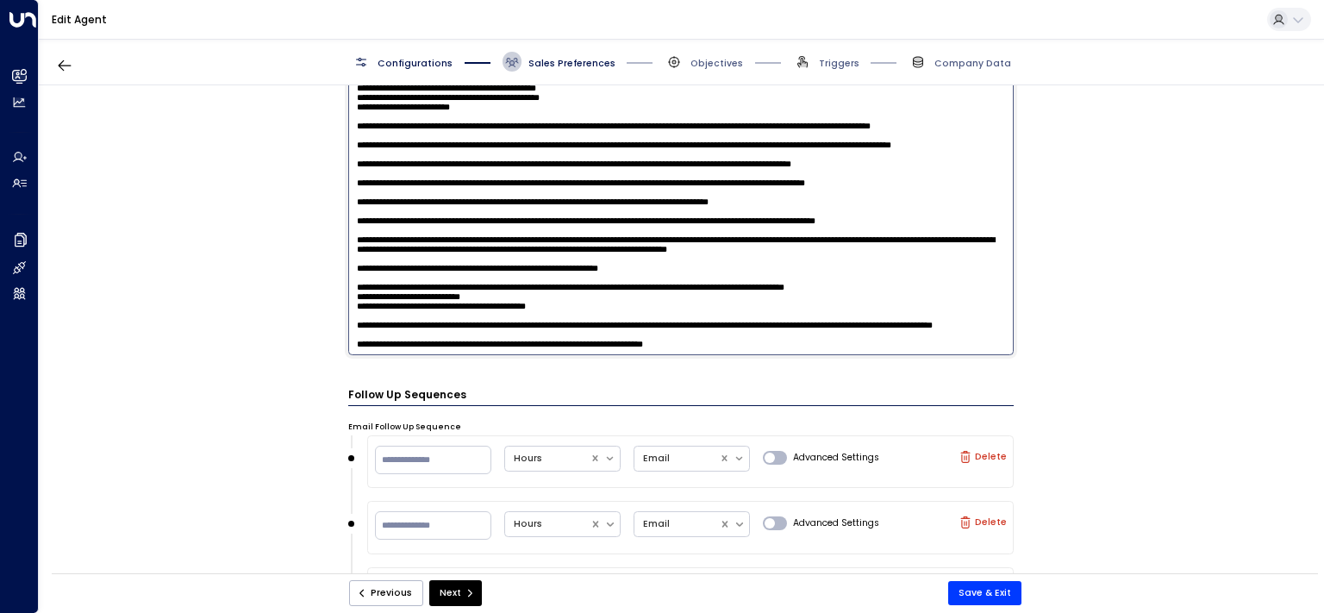
drag, startPoint x: 880, startPoint y: 297, endPoint x: 934, endPoint y: 300, distance: 54.4
click at [934, 300] on textarea at bounding box center [681, 173] width 666 height 364
click at [950, 295] on textarea at bounding box center [681, 173] width 666 height 364
drag, startPoint x: 878, startPoint y: 297, endPoint x: 367, endPoint y: 309, distance: 511.2
click at [367, 309] on textarea at bounding box center [681, 173] width 666 height 364
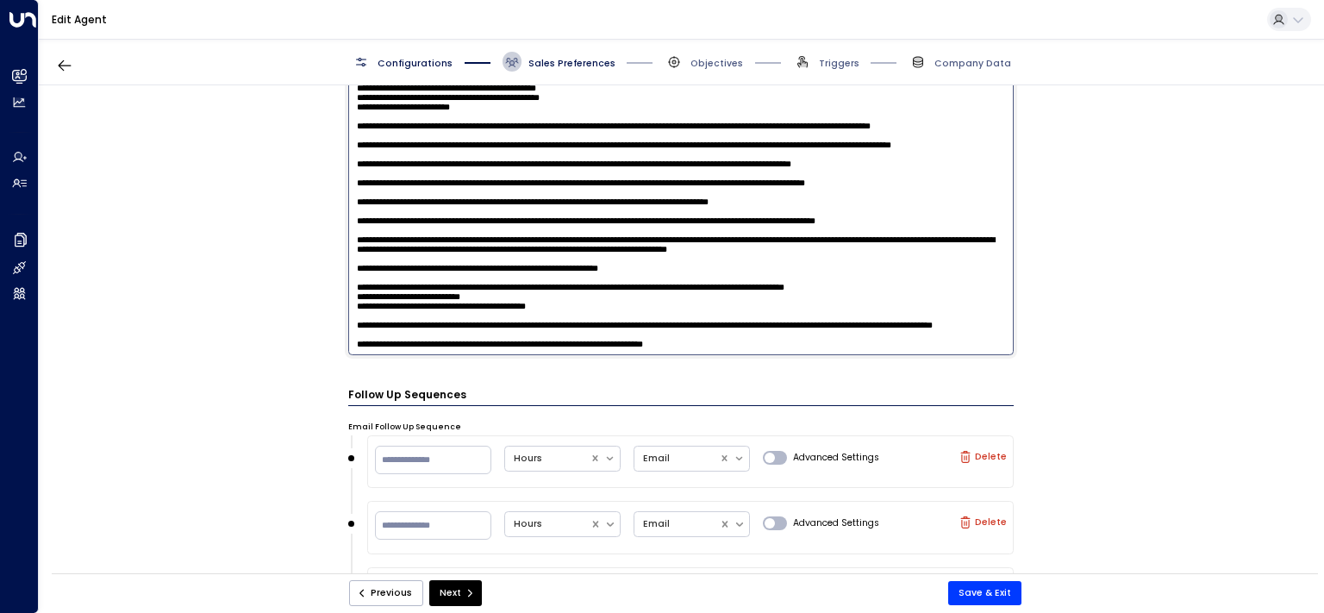
click at [900, 297] on textarea at bounding box center [681, 173] width 666 height 364
drag, startPoint x: 877, startPoint y: 297, endPoint x: 946, endPoint y: 297, distance: 69.8
click at [946, 297] on textarea at bounding box center [681, 173] width 666 height 364
drag, startPoint x: 470, startPoint y: 312, endPoint x: 322, endPoint y: 312, distance: 147.4
click at [348, 312] on textarea at bounding box center [681, 173] width 666 height 364
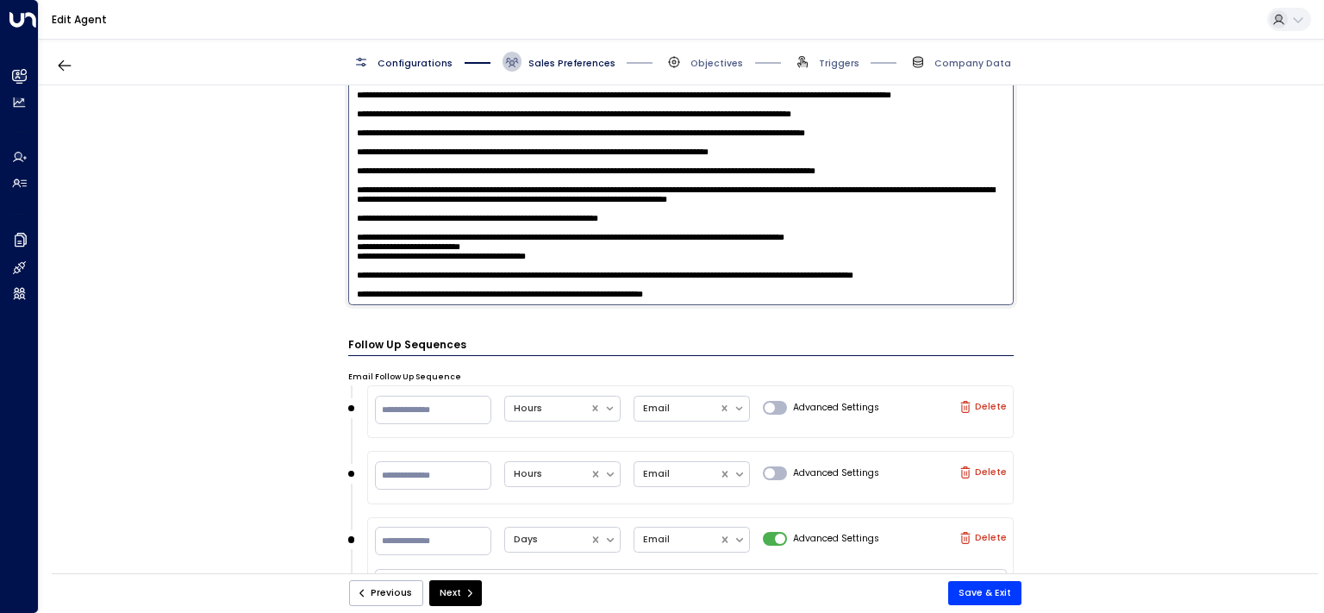
scroll to position [1065, 0]
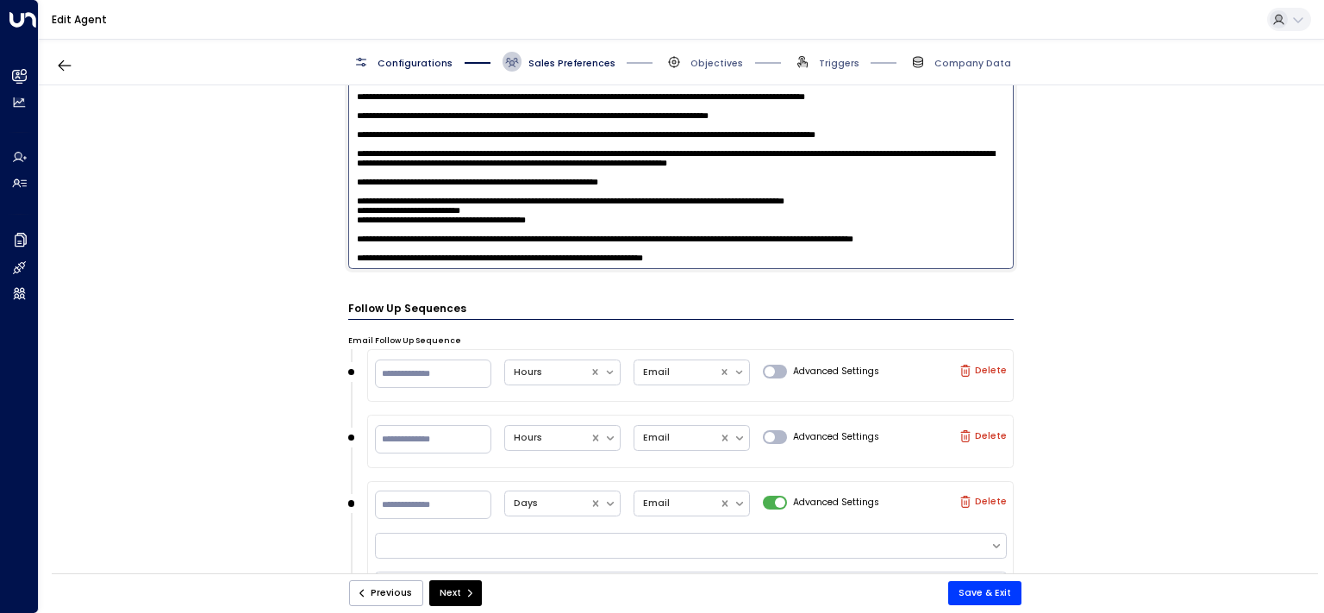
drag, startPoint x: 415, startPoint y: 228, endPoint x: 833, endPoint y: 208, distance: 419.4
click at [833, 208] on textarea at bounding box center [681, 87] width 666 height 364
click at [775, 260] on textarea at bounding box center [681, 87] width 666 height 364
paste textarea "**********"
drag, startPoint x: 813, startPoint y: 250, endPoint x: 764, endPoint y: 249, distance: 48.3
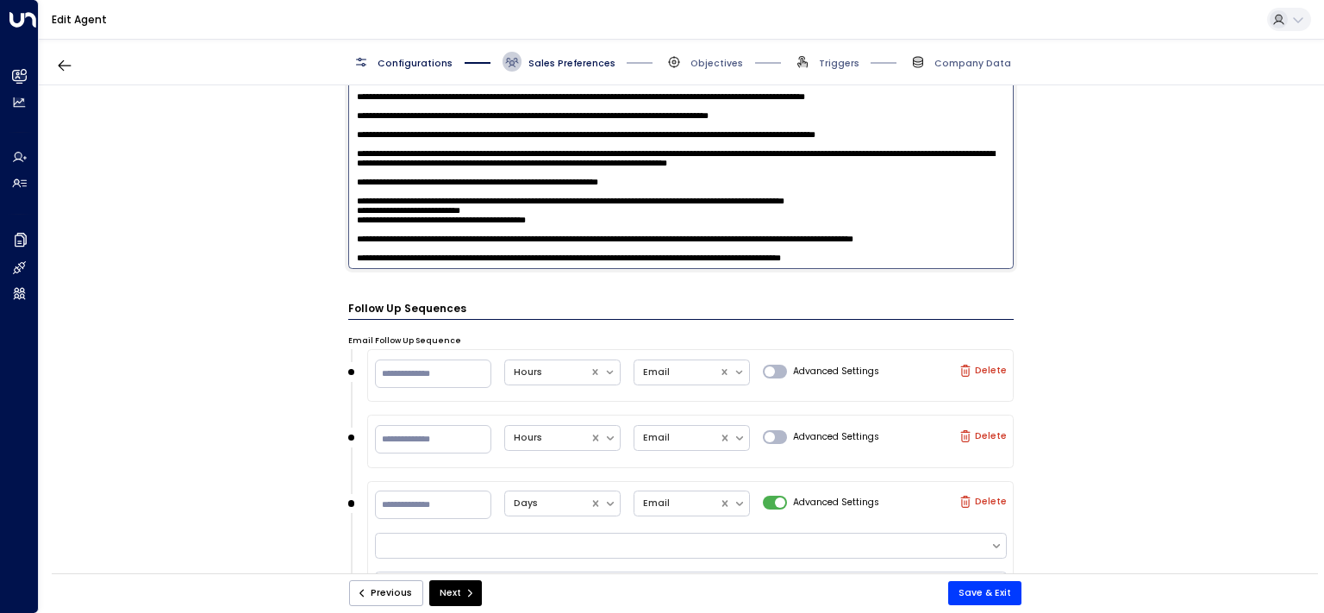
click at [764, 249] on textarea at bounding box center [681, 87] width 666 height 364
drag, startPoint x: 888, startPoint y: 248, endPoint x: 764, endPoint y: 250, distance: 124.1
click at [764, 250] on textarea at bounding box center [681, 87] width 666 height 364
drag, startPoint x: 903, startPoint y: 254, endPoint x: 952, endPoint y: 254, distance: 49.1
click at [952, 254] on textarea at bounding box center [681, 87] width 666 height 364
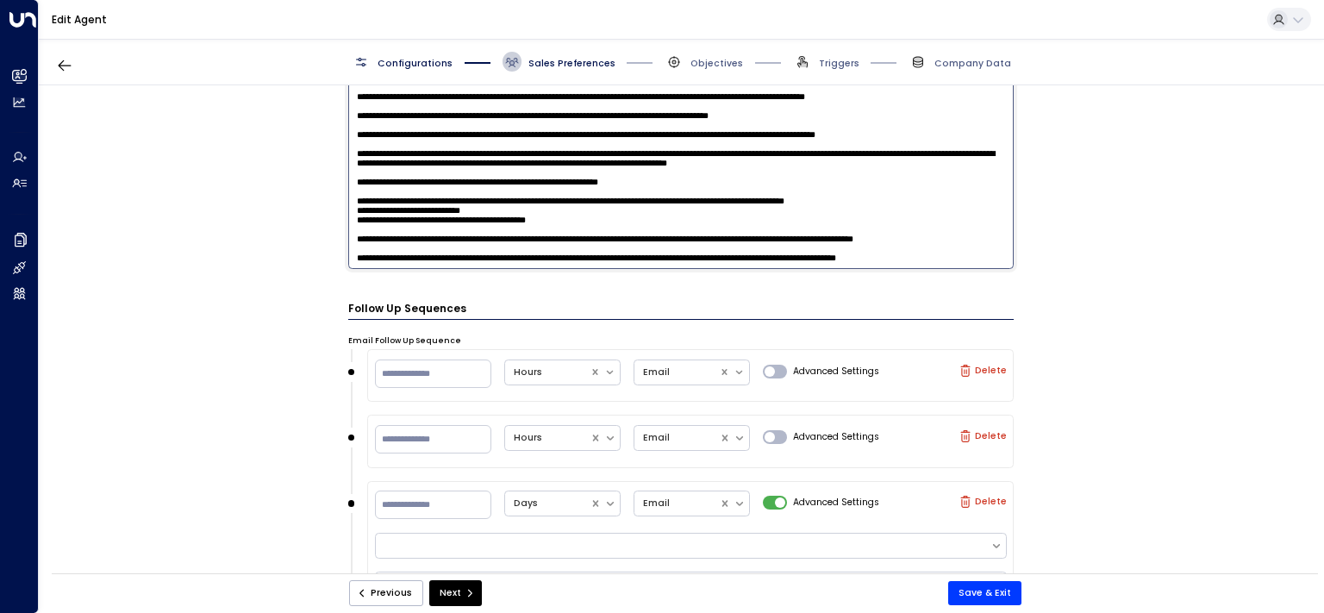
paste textarea "**********"
drag, startPoint x: 494, startPoint y: 261, endPoint x: 312, endPoint y: 189, distance: 195.7
click at [348, 189] on textarea at bounding box center [681, 87] width 666 height 364
type textarea "**********"
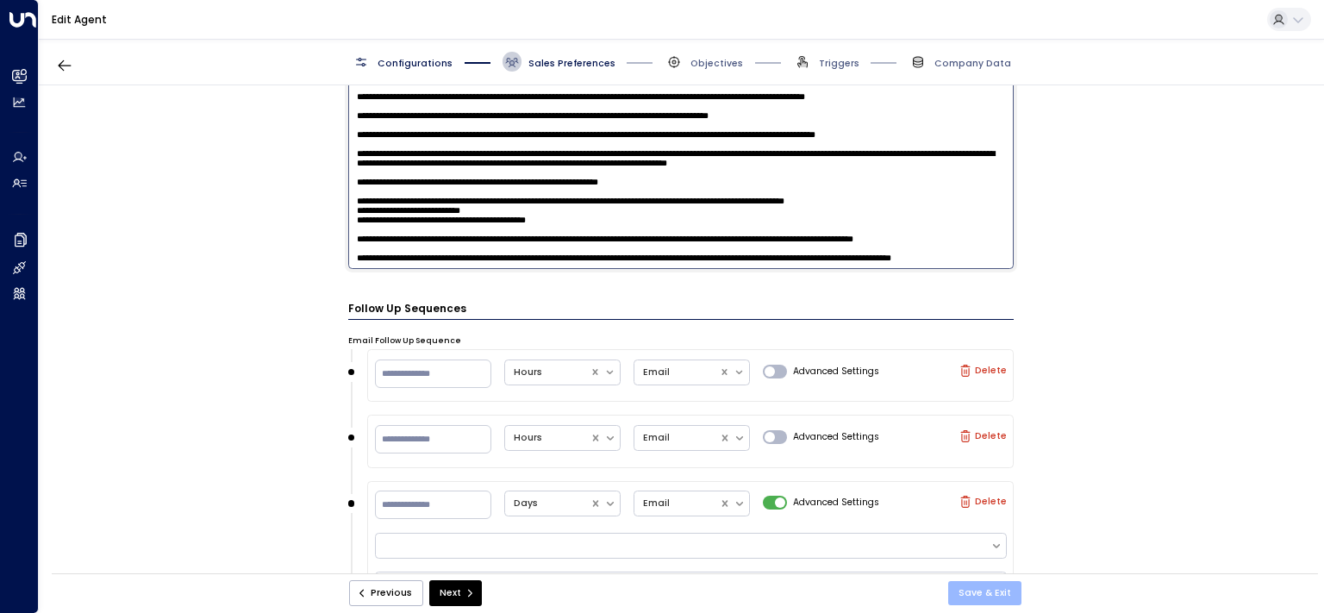
click at [986, 595] on button "Save & Exit" at bounding box center [984, 593] width 73 height 24
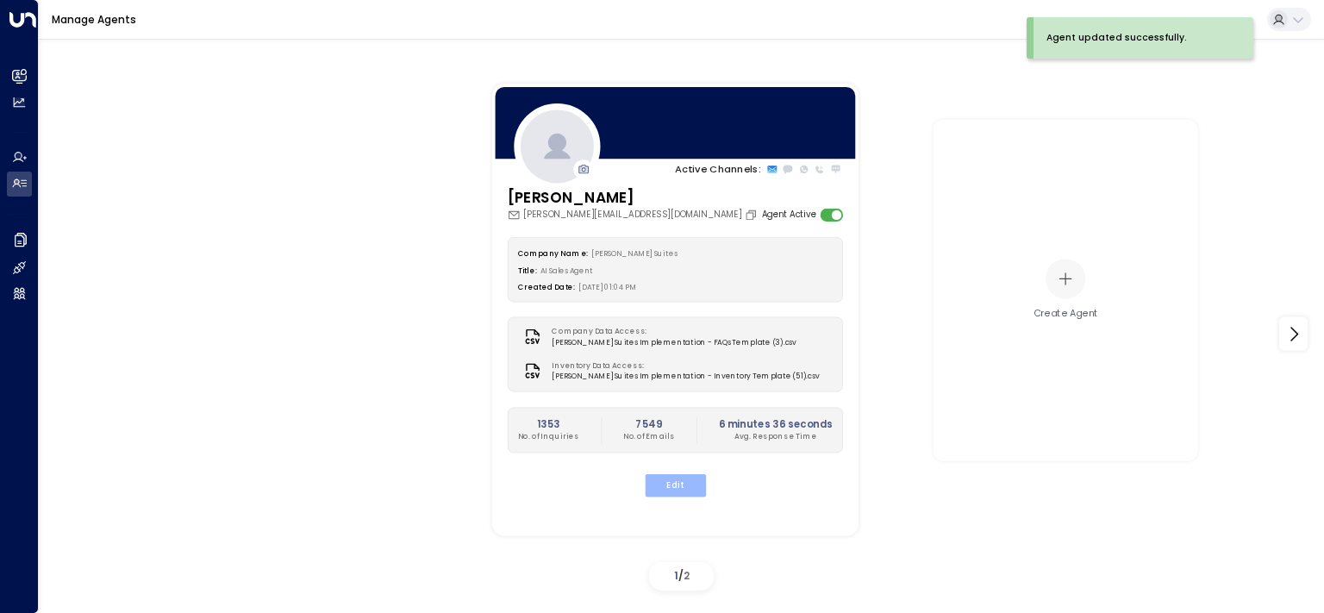
click at [683, 484] on button "Edit" at bounding box center [674, 485] width 61 height 22
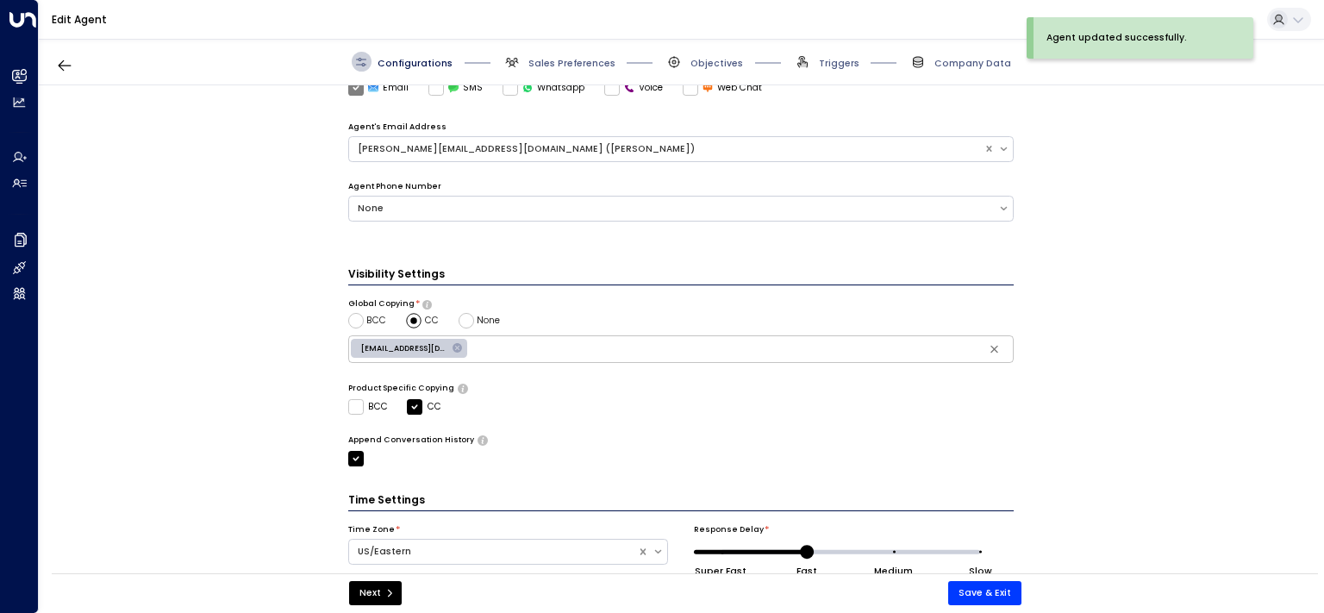
scroll to position [500, 0]
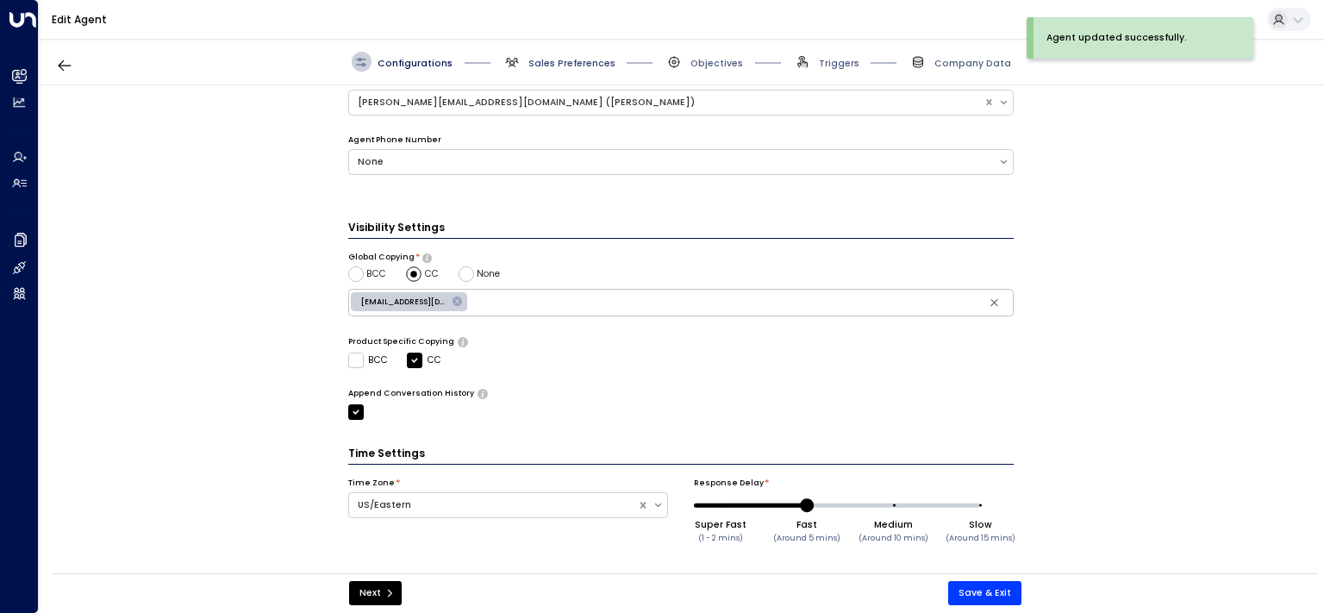
click at [556, 64] on span "Sales Preferences" at bounding box center [571, 63] width 87 height 13
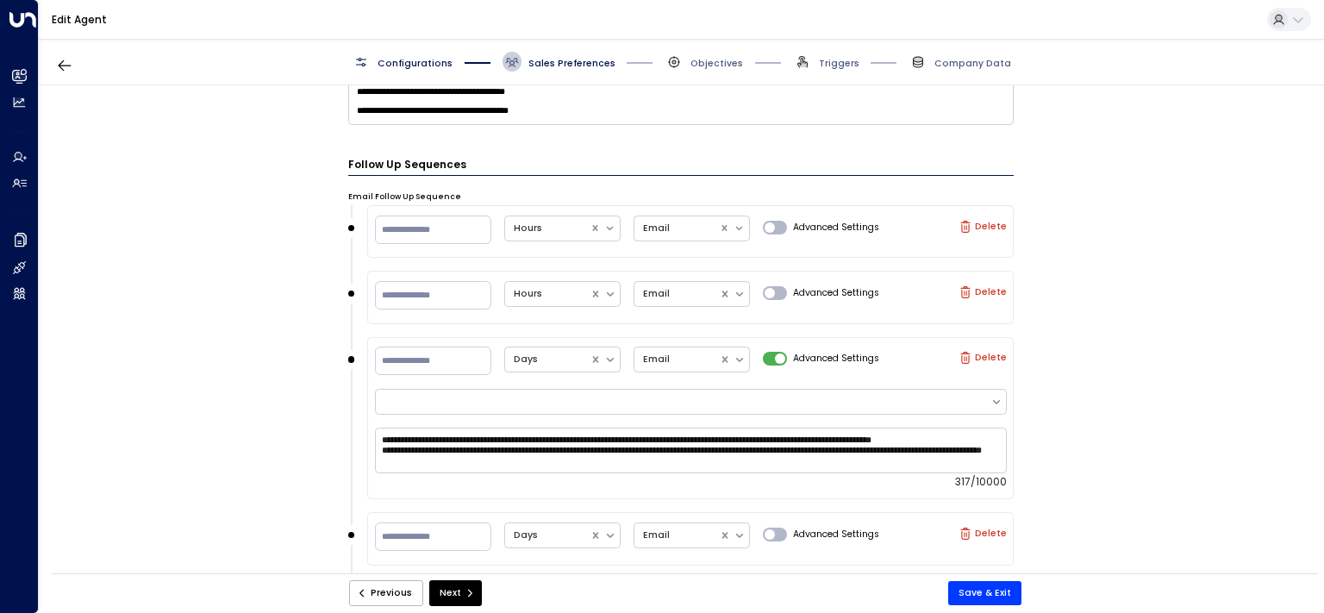
scroll to position [1063, 0]
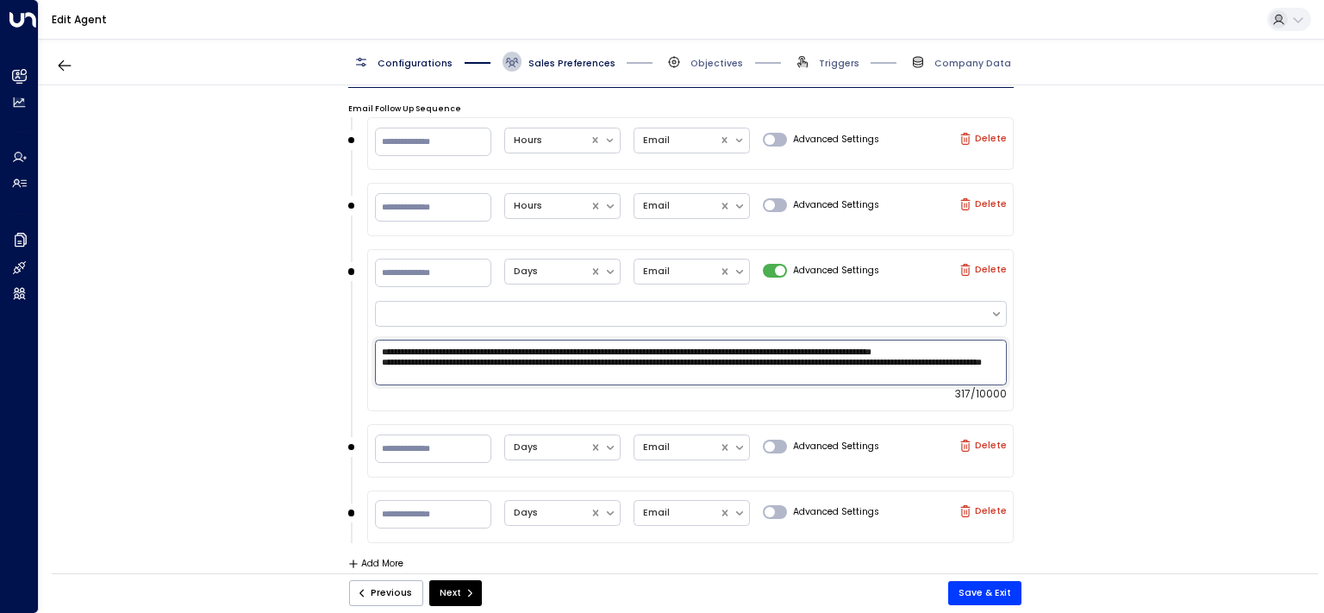
drag, startPoint x: 989, startPoint y: 350, endPoint x: 279, endPoint y: 343, distance: 709.4
click at [375, 343] on textarea "**********" at bounding box center [691, 363] width 632 height 46
click at [708, 371] on textarea "**********" at bounding box center [691, 363] width 632 height 46
drag, startPoint x: 993, startPoint y: 349, endPoint x: 513, endPoint y: 379, distance: 481.0
click at [513, 379] on textarea "**********" at bounding box center [691, 363] width 632 height 46
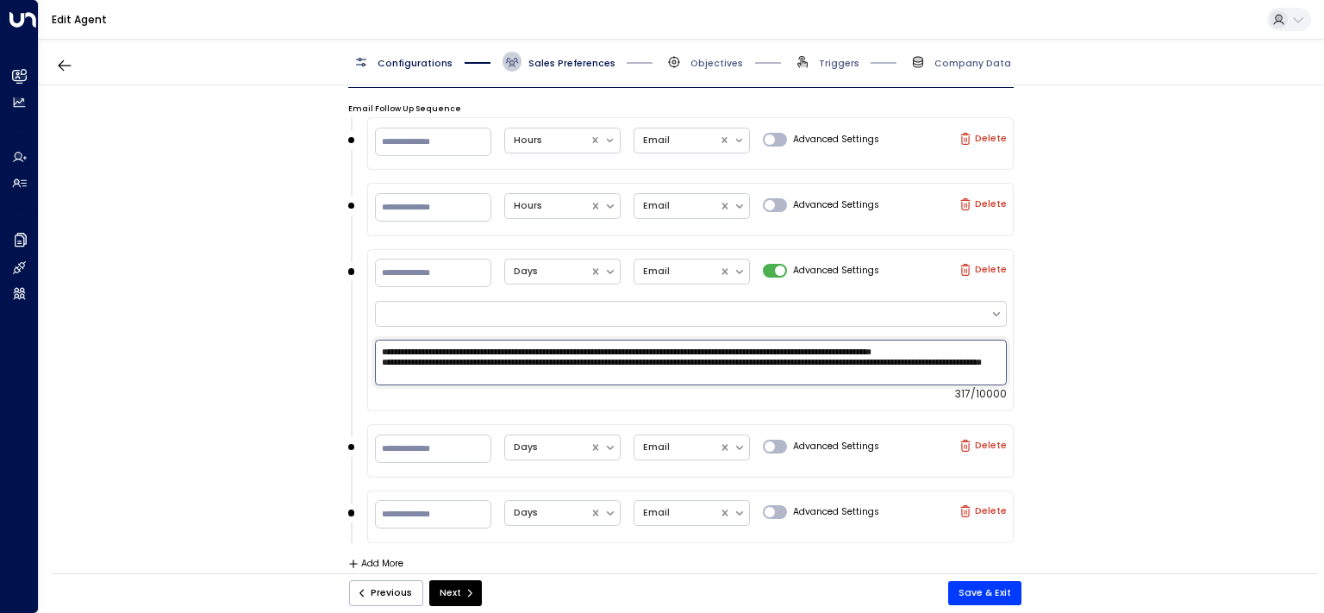
click at [513, 379] on textarea "**********" at bounding box center [691, 363] width 632 height 46
click at [630, 371] on textarea "**********" at bounding box center [691, 363] width 632 height 46
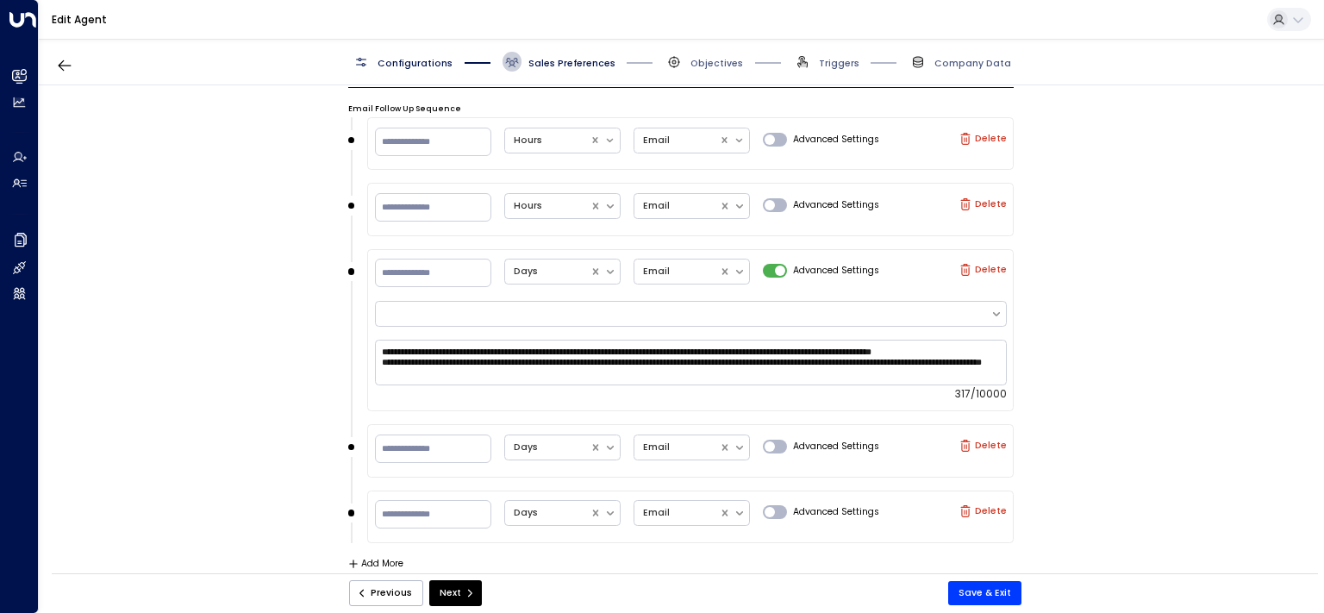
click at [1190, 360] on div "**********" at bounding box center [681, 333] width 1284 height 496
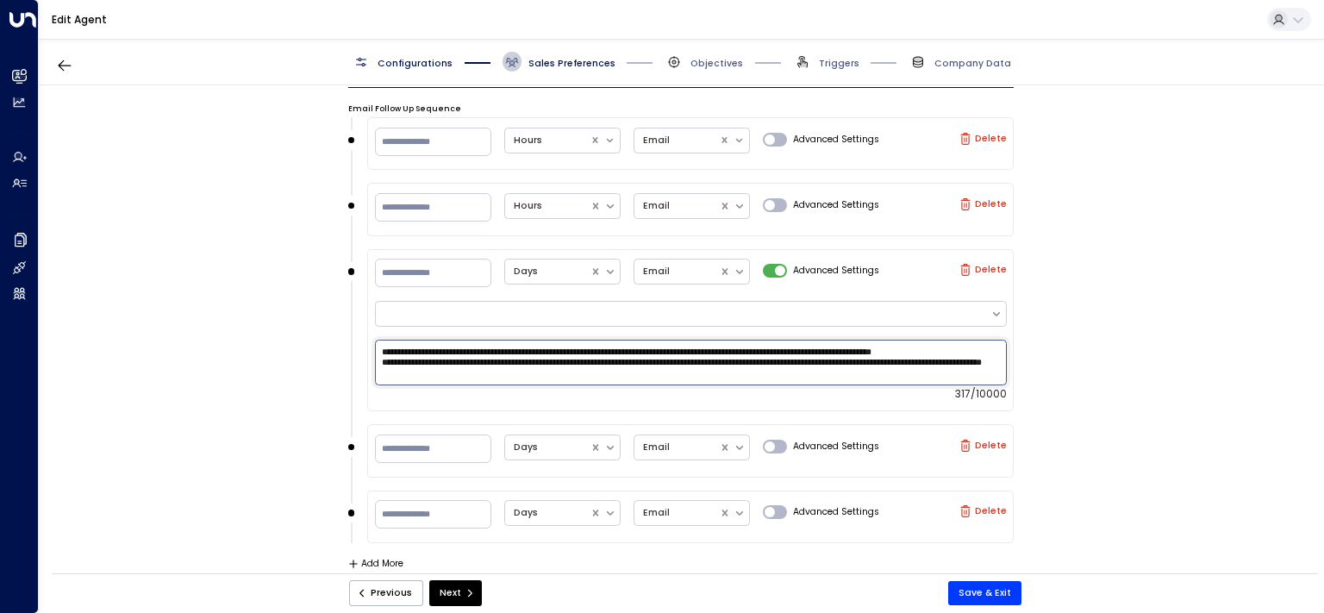
click at [611, 365] on textarea "**********" at bounding box center [691, 363] width 632 height 46
click at [590, 374] on textarea "**********" at bounding box center [691, 363] width 632 height 46
drag, startPoint x: 626, startPoint y: 373, endPoint x: 292, endPoint y: 364, distance: 333.7
click at [375, 364] on textarea "**********" at bounding box center [691, 363] width 632 height 46
click at [590, 369] on textarea "**********" at bounding box center [691, 363] width 632 height 46
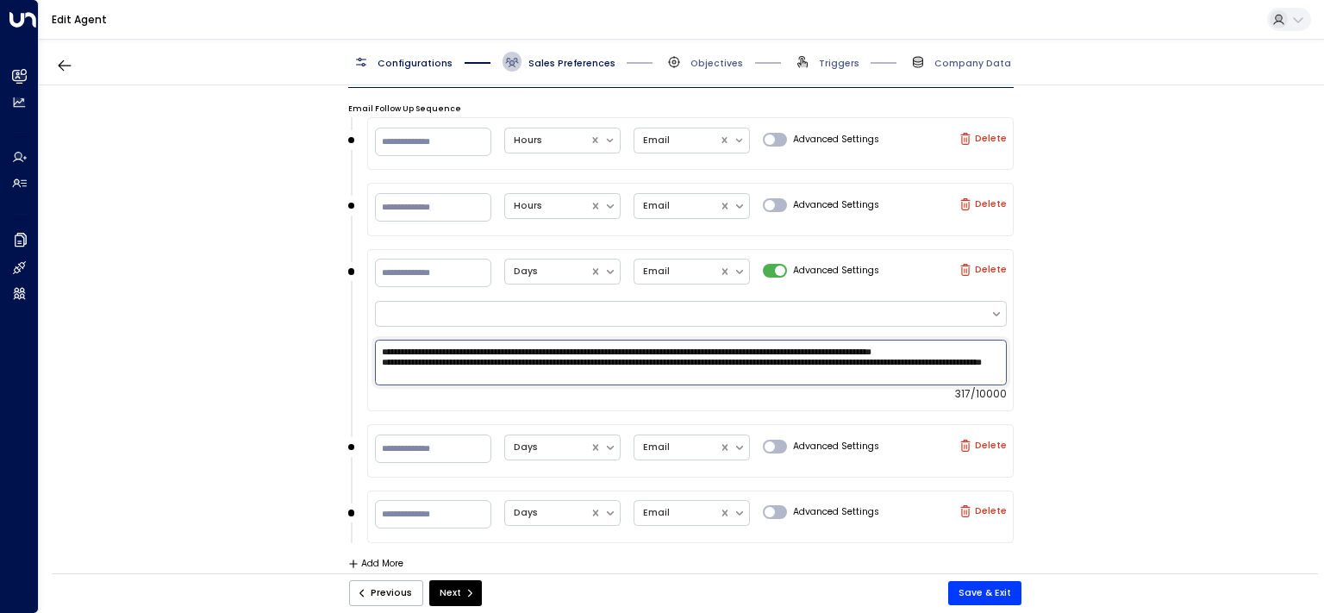
drag, startPoint x: 998, startPoint y: 350, endPoint x: 243, endPoint y: 346, distance: 755.0
click at [375, 346] on textarea "**********" at bounding box center [691, 363] width 632 height 46
click at [626, 375] on textarea "**********" at bounding box center [691, 363] width 632 height 46
click at [992, 350] on textarea "**********" at bounding box center [691, 363] width 632 height 46
drag, startPoint x: 617, startPoint y: 376, endPoint x: 313, endPoint y: 358, distance: 304.8
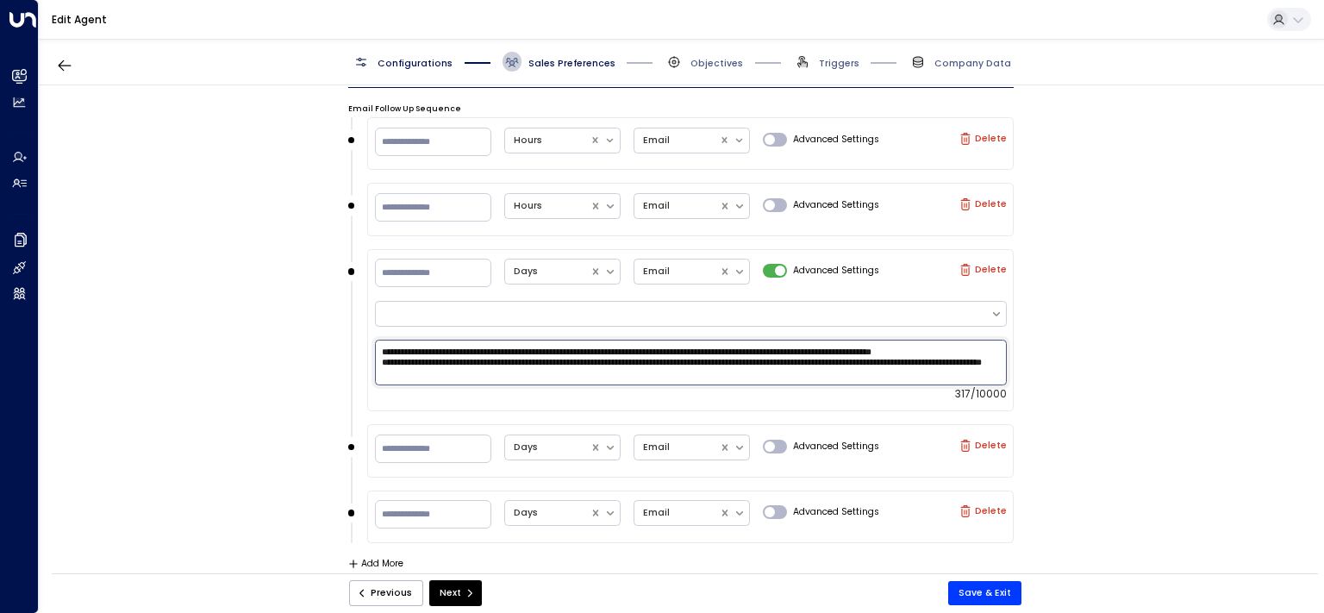
click at [375, 358] on textarea "**********" at bounding box center [691, 363] width 632 height 46
click at [578, 367] on textarea "**********" at bounding box center [691, 363] width 632 height 46
paste textarea "**********"
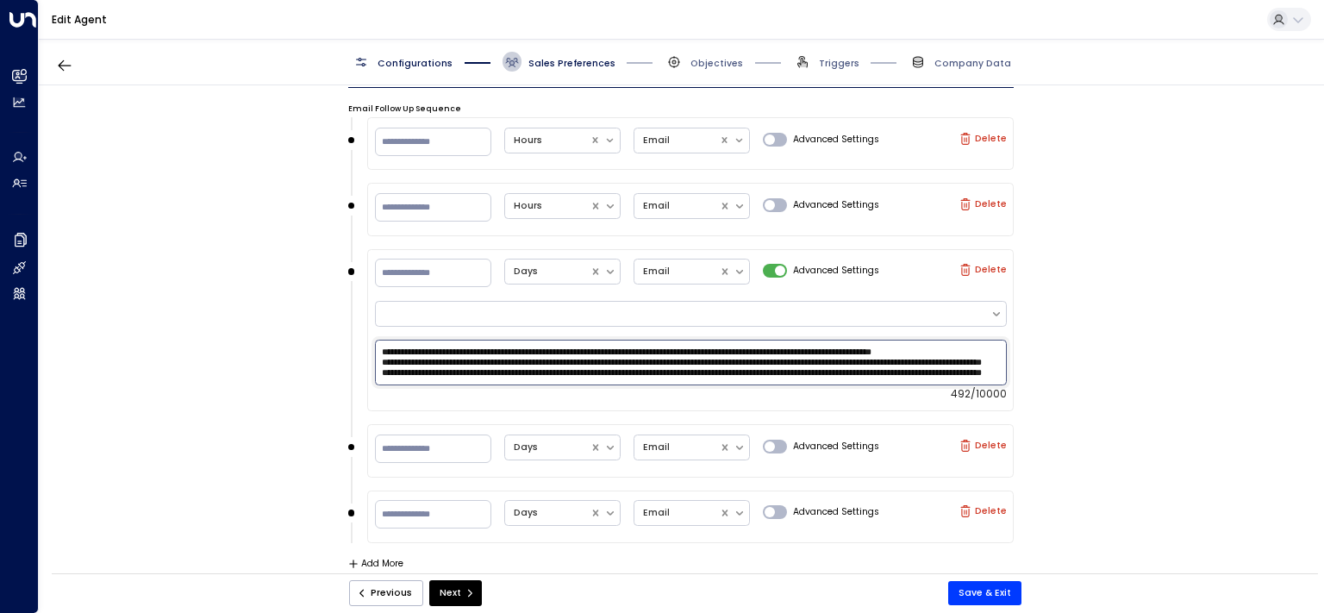
scroll to position [26, 0]
drag, startPoint x: 490, startPoint y: 365, endPoint x: 546, endPoint y: 364, distance: 56.0
click at [546, 364] on textarea "**********" at bounding box center [691, 363] width 632 height 46
click at [708, 361] on textarea "**********" at bounding box center [691, 363] width 632 height 46
click at [879, 365] on textarea "**********" at bounding box center [691, 363] width 632 height 46
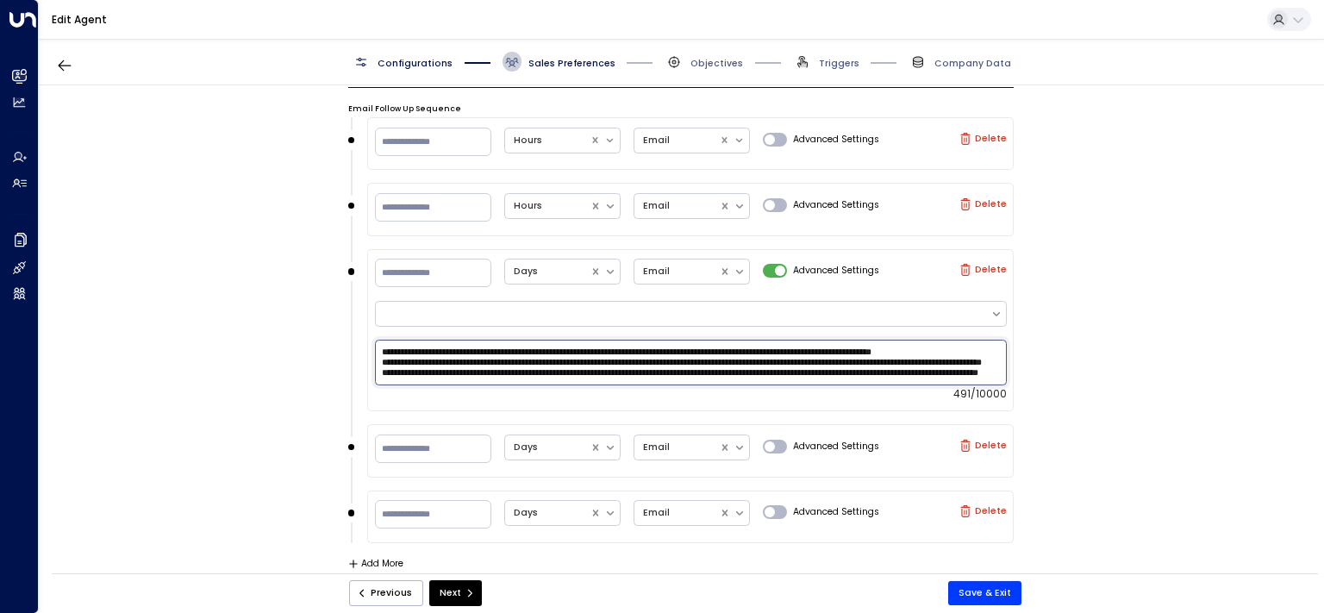
drag, startPoint x: 913, startPoint y: 367, endPoint x: 940, endPoint y: 366, distance: 27.6
click at [940, 366] on textarea "**********" at bounding box center [691, 363] width 632 height 46
click at [645, 378] on textarea "**********" at bounding box center [691, 363] width 632 height 46
drag, startPoint x: 615, startPoint y: 378, endPoint x: 303, endPoint y: 371, distance: 312.9
click at [375, 371] on textarea "**********" at bounding box center [691, 363] width 632 height 46
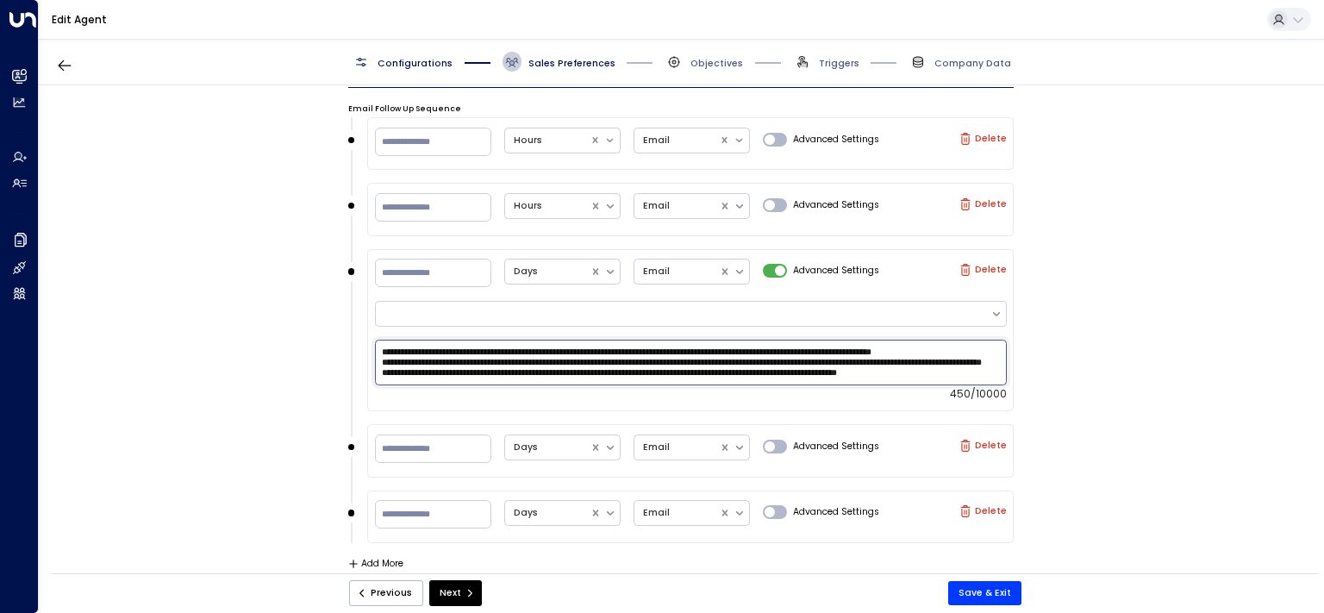
scroll to position [21, 0]
click at [958, 372] on textarea "**********" at bounding box center [691, 363] width 632 height 46
type textarea "**********"
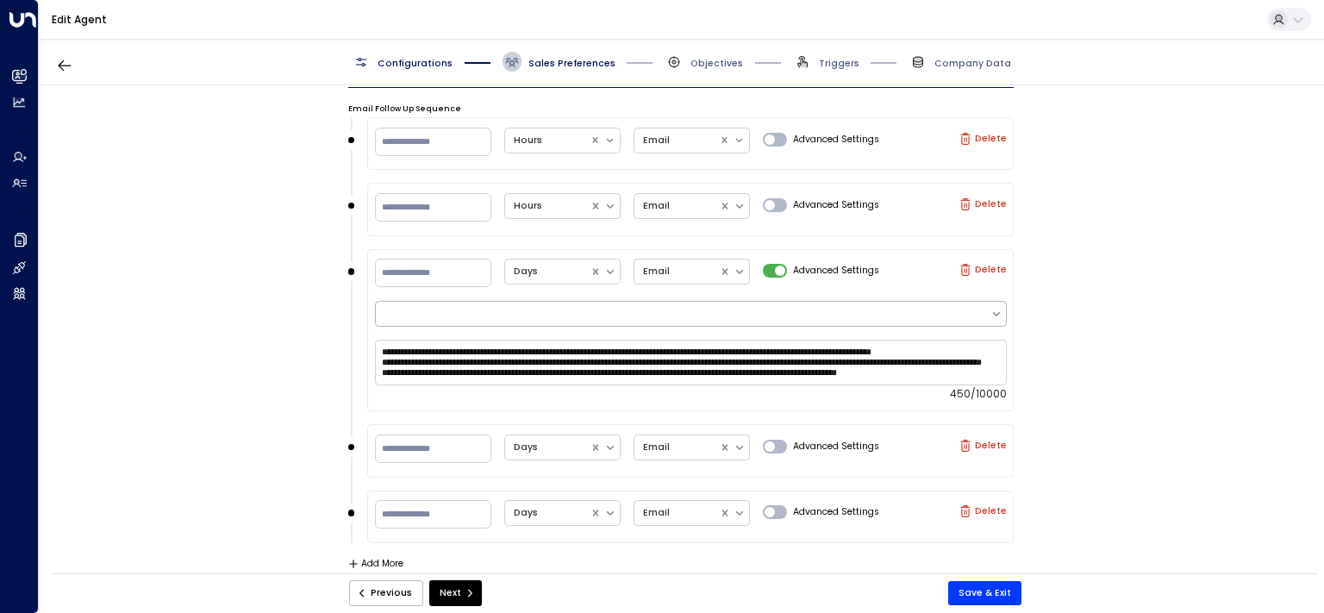
click at [960, 309] on div at bounding box center [683, 314] width 598 height 15
click at [1100, 298] on div "**********" at bounding box center [681, 333] width 1284 height 496
click at [990, 315] on icon at bounding box center [996, 314] width 12 height 12
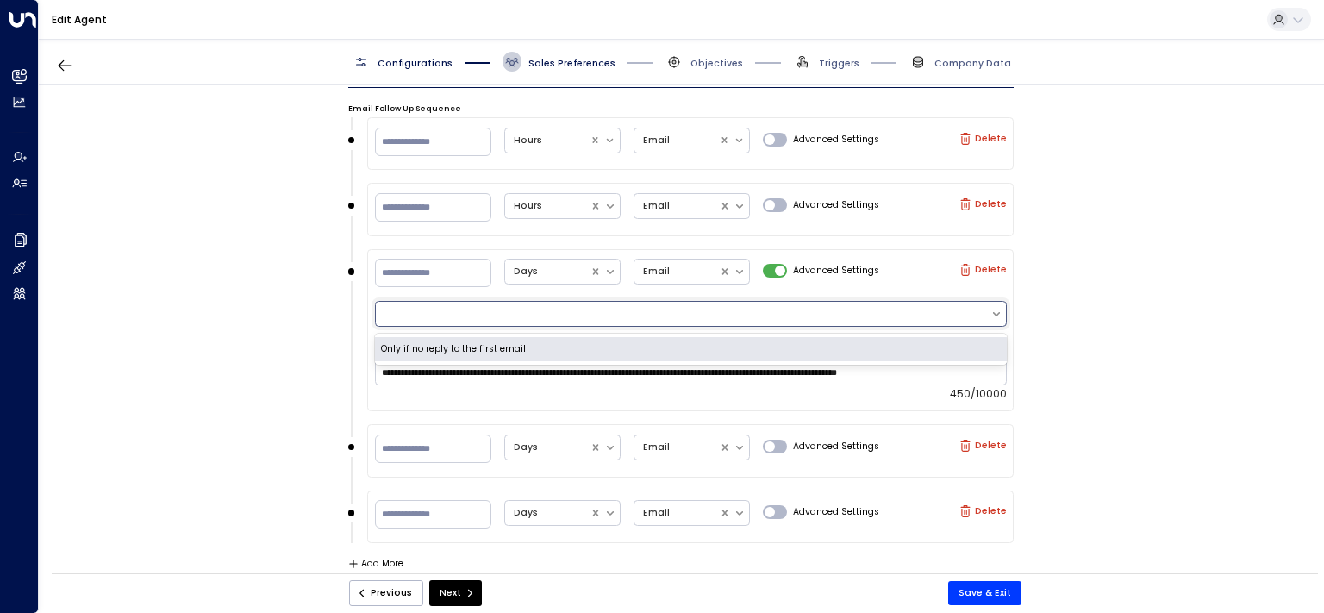
click at [733, 350] on div "Only if no reply to the first email" at bounding box center [691, 349] width 632 height 25
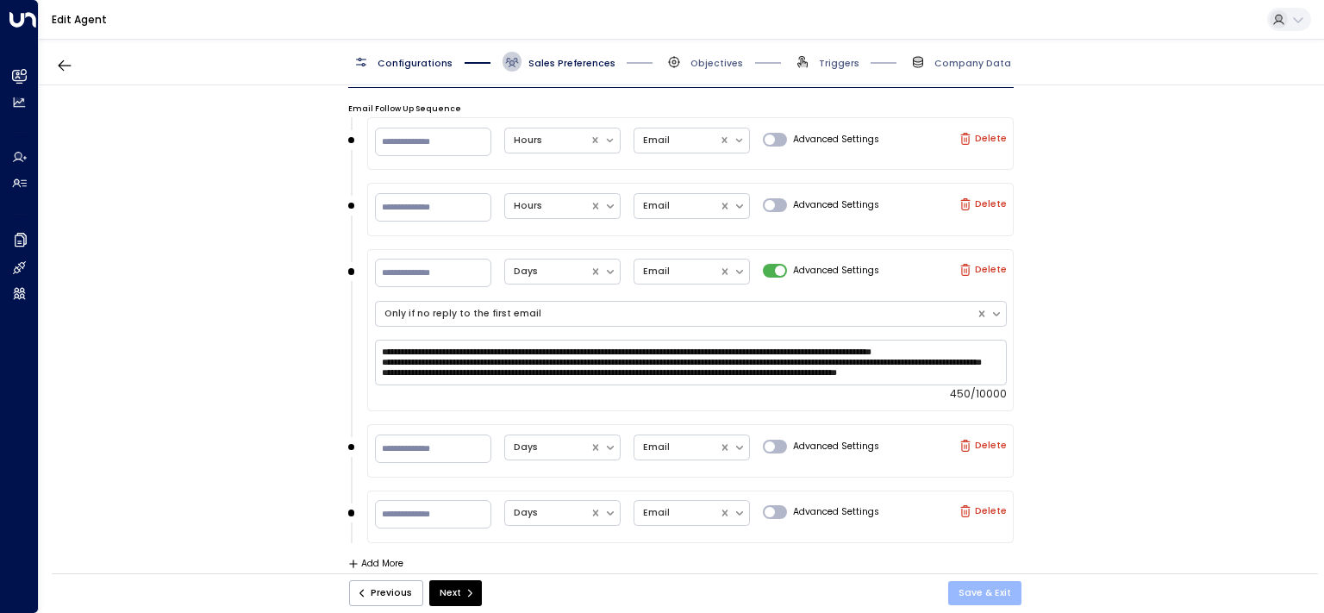
click at [981, 595] on button "Save & Exit" at bounding box center [984, 593] width 73 height 24
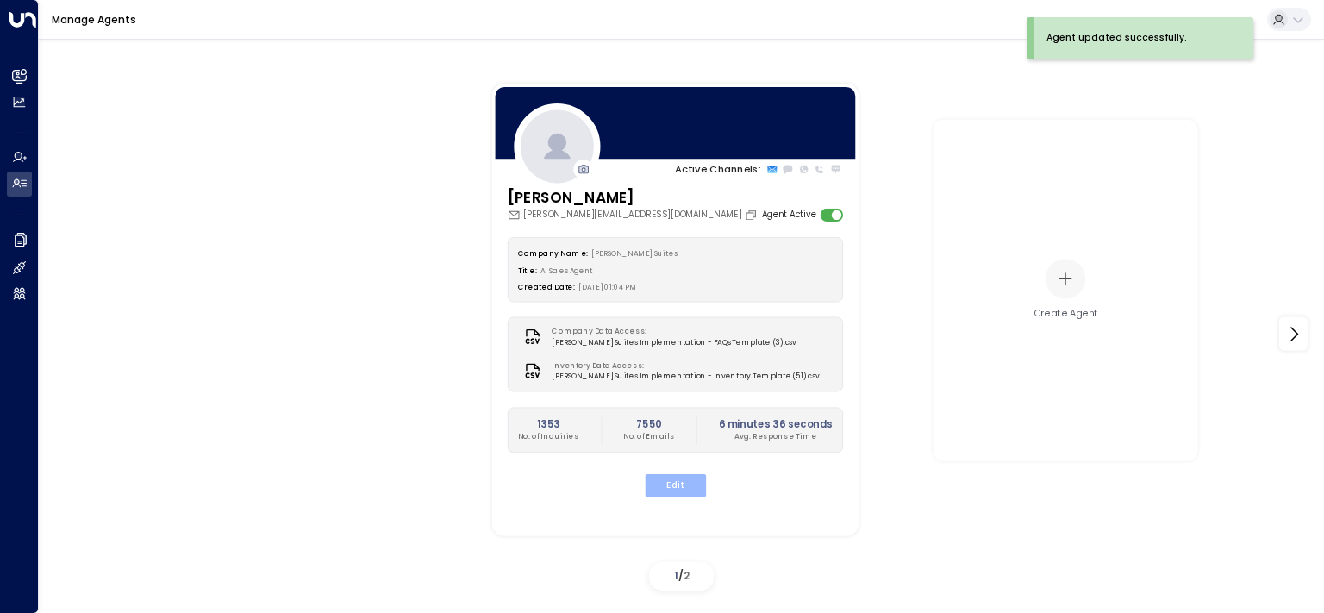
click at [679, 478] on button "Edit" at bounding box center [674, 485] width 61 height 22
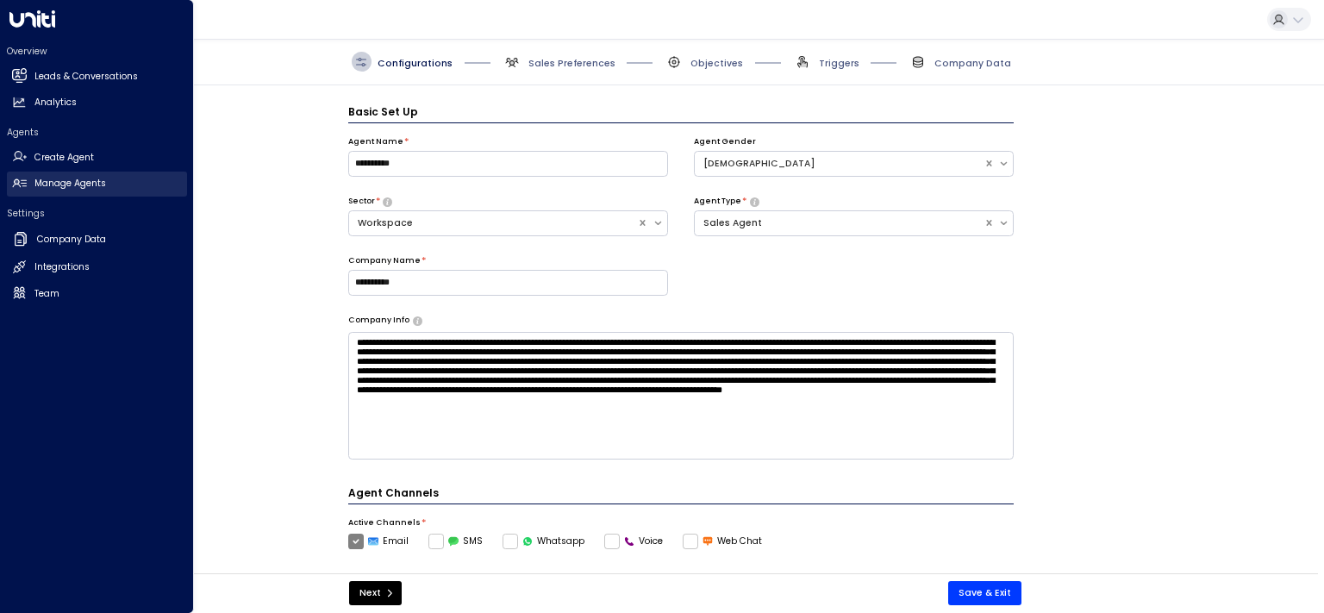
click at [64, 185] on h2 "Manage Agents" at bounding box center [70, 184] width 72 height 14
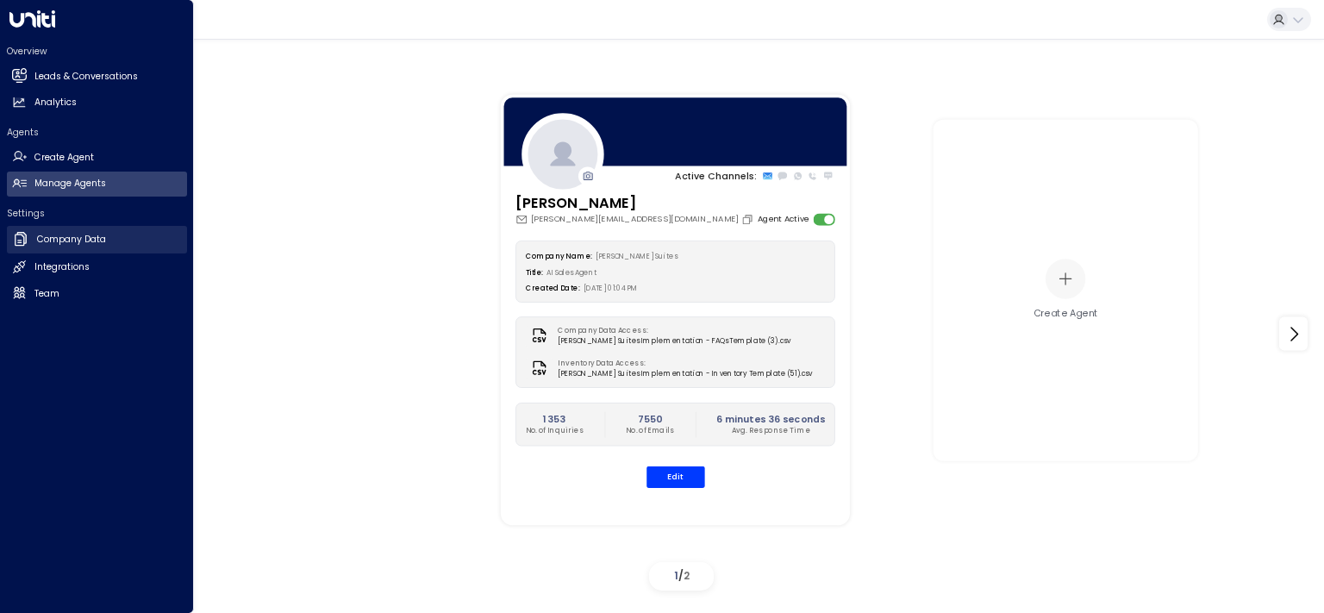
click at [61, 227] on link "Company Data Company Data" at bounding box center [97, 240] width 180 height 28
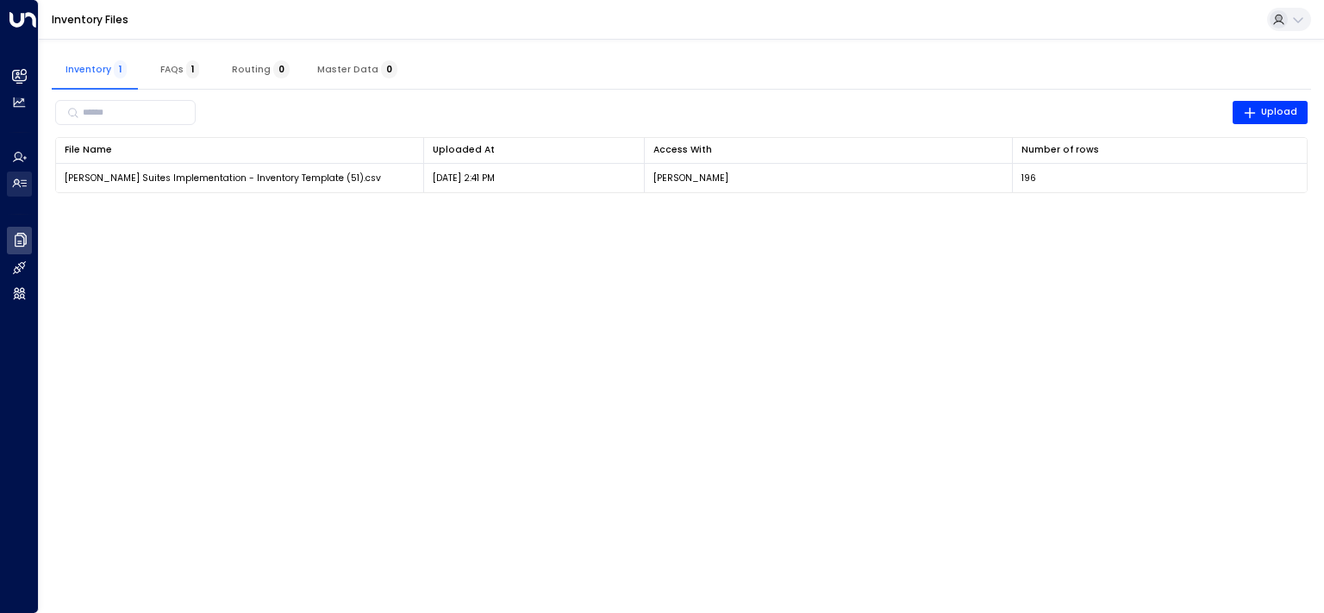
click at [21, 186] on icon at bounding box center [19, 183] width 15 height 15
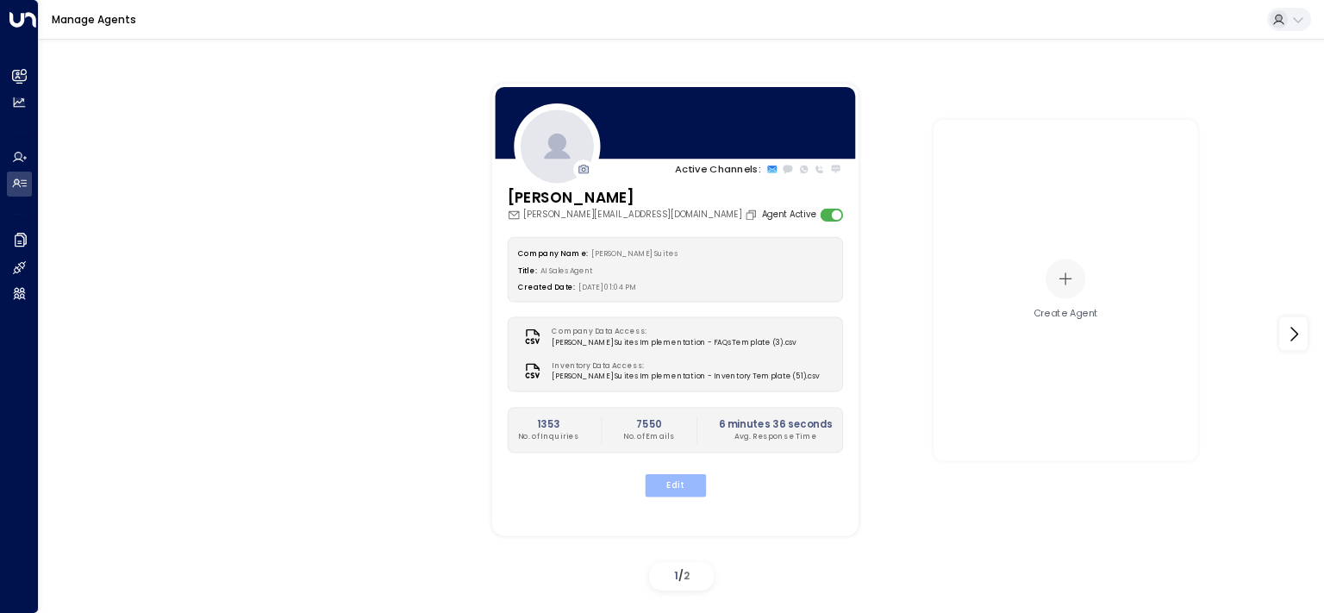
click at [685, 483] on button "Edit" at bounding box center [674, 485] width 61 height 22
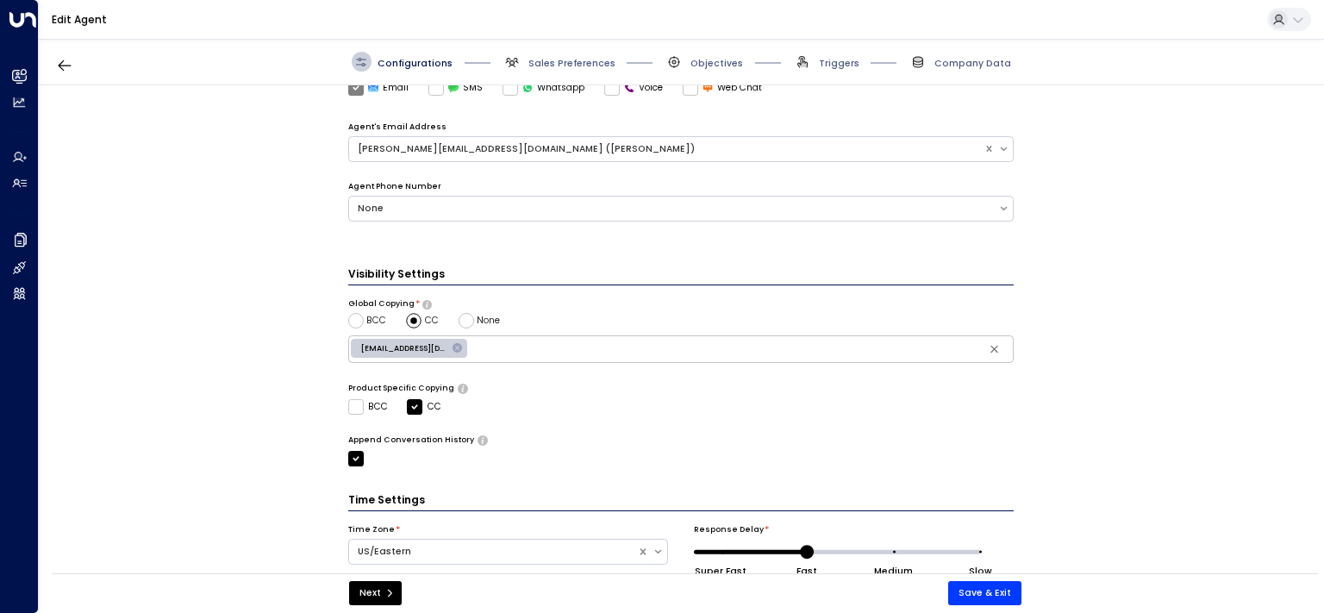
scroll to position [106, 0]
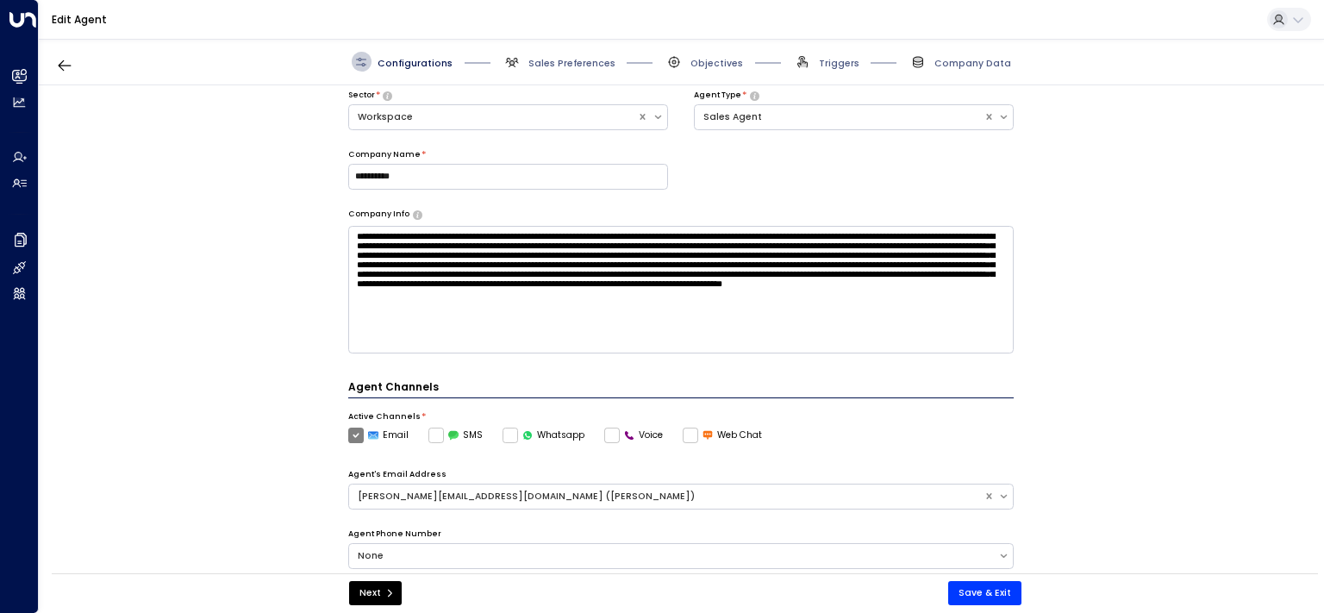
click at [574, 49] on div "Configurations Sales Preferences Objectives Triggers Company Data" at bounding box center [681, 62] width 1285 height 47
click at [579, 59] on span "Sales Preferences" at bounding box center [571, 63] width 87 height 13
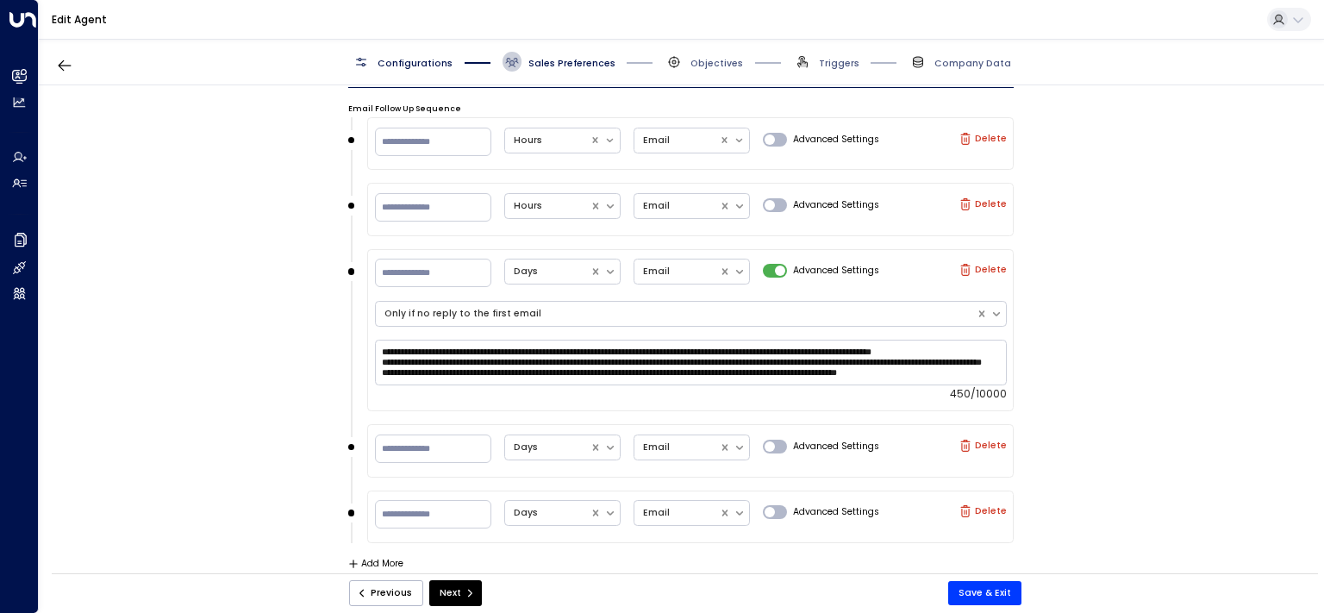
scroll to position [802, 0]
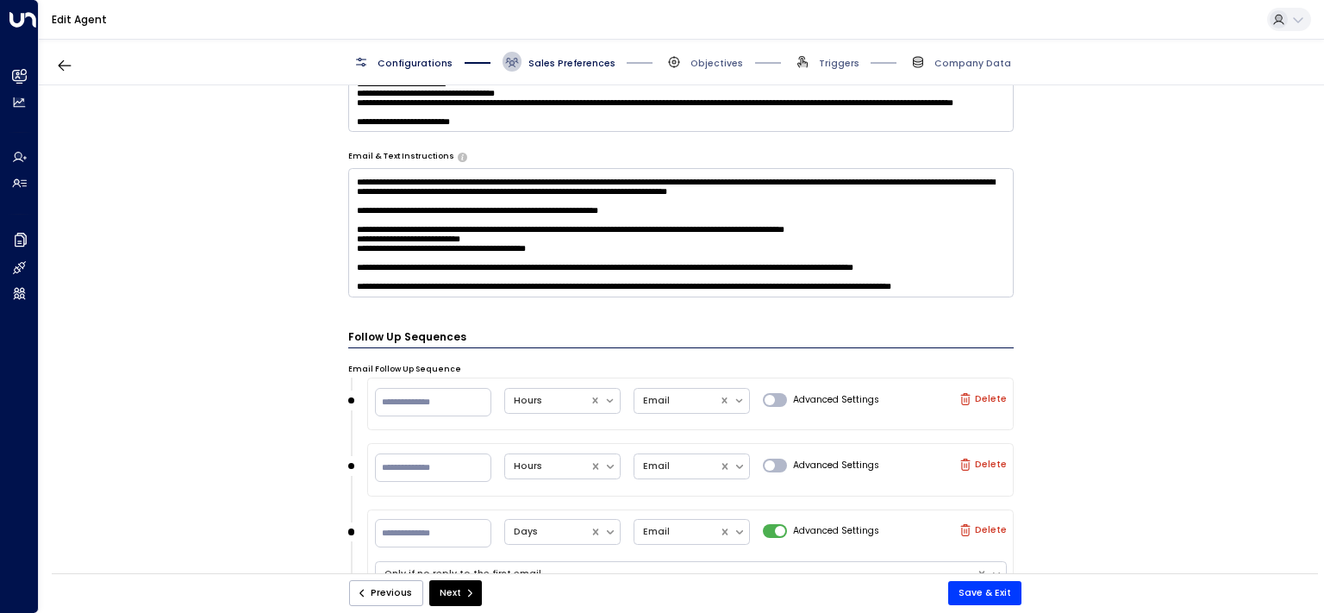
click at [529, 284] on textarea at bounding box center [681, 232] width 666 height 129
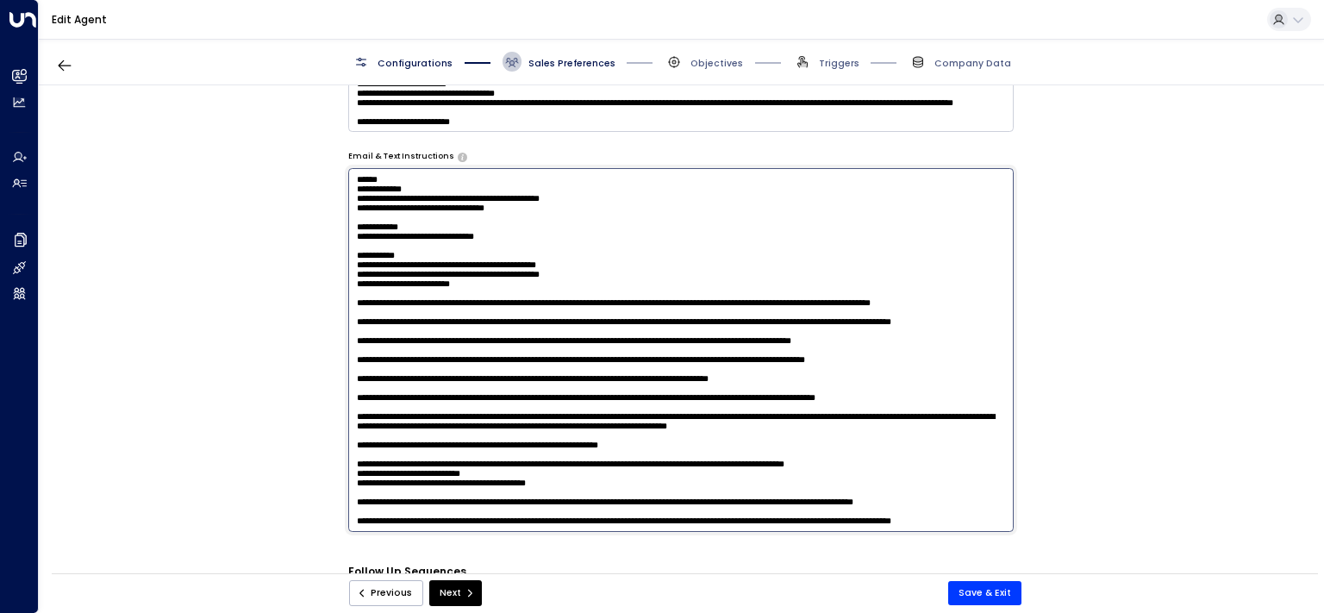
click at [513, 284] on textarea at bounding box center [681, 350] width 666 height 364
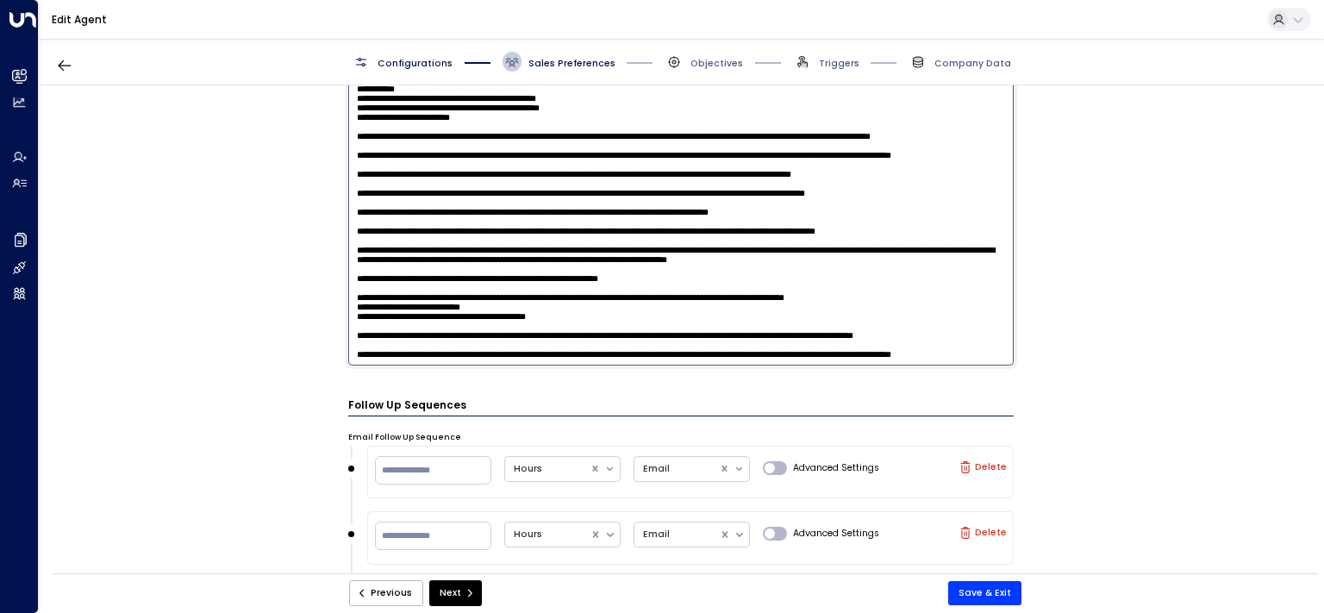
scroll to position [1063, 0]
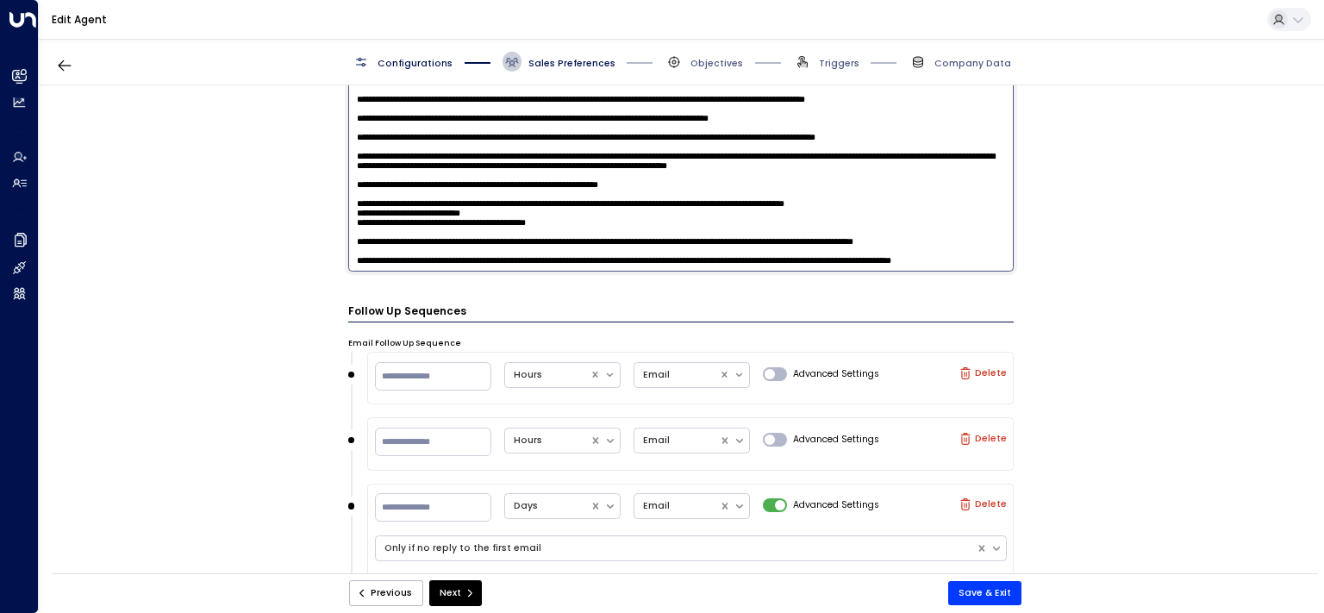
click at [446, 253] on textarea at bounding box center [681, 90] width 666 height 364
drag, startPoint x: 445, startPoint y: 256, endPoint x: 260, endPoint y: 197, distance: 193.8
click at [348, 197] on textarea at bounding box center [681, 90] width 666 height 364
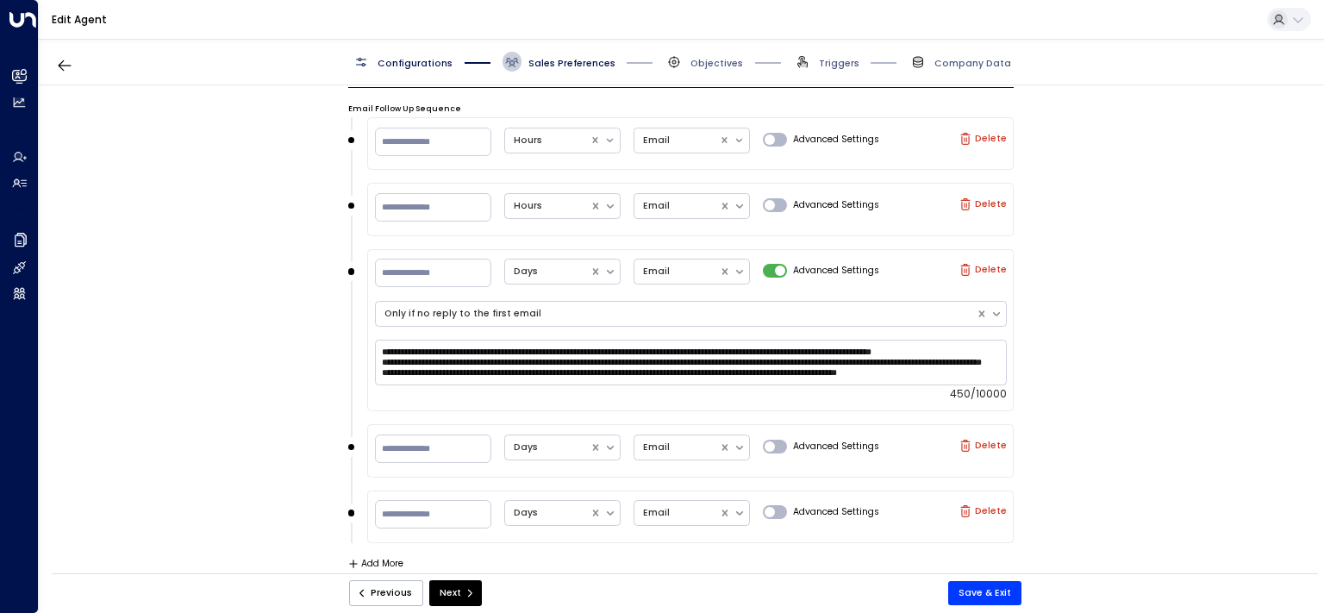
scroll to position [1297, 0]
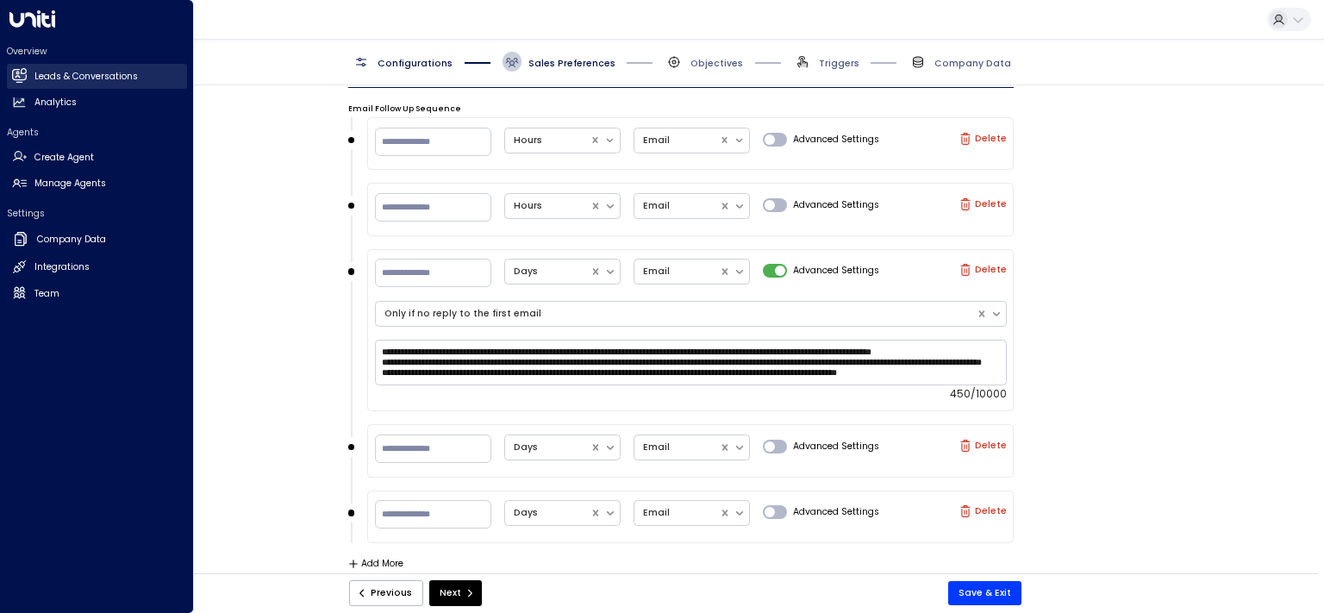
click at [53, 77] on h2 "Leads & Conversations" at bounding box center [85, 77] width 103 height 14
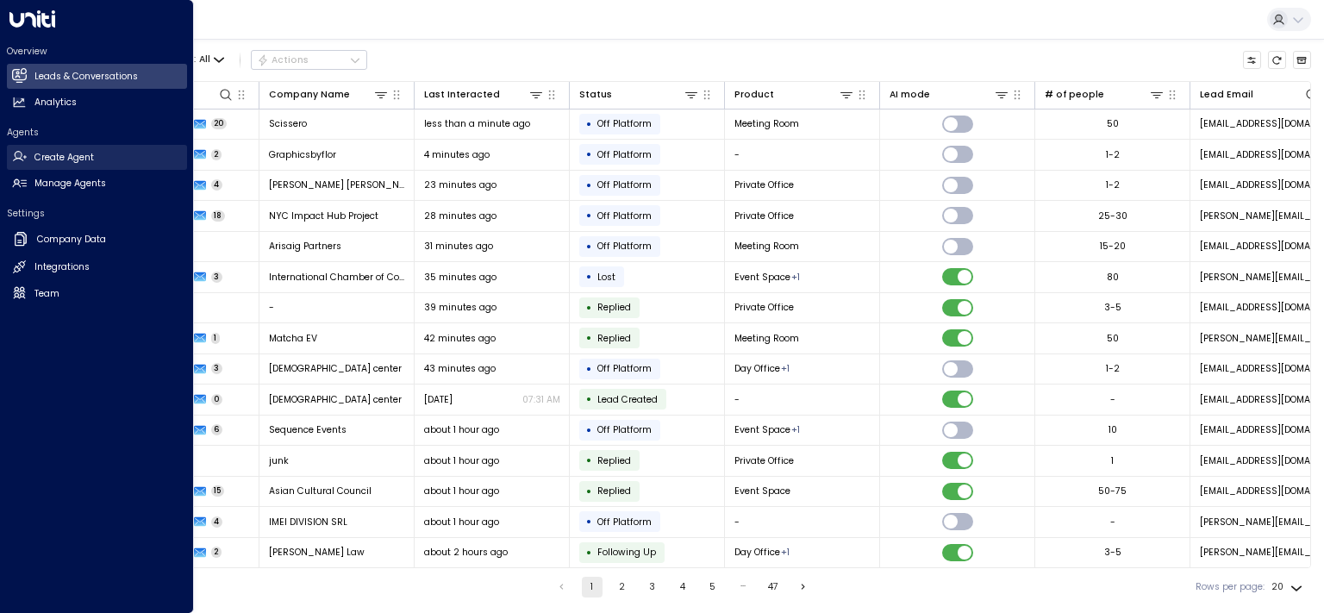
click at [71, 164] on h2 "Create Agent" at bounding box center [63, 158] width 59 height 14
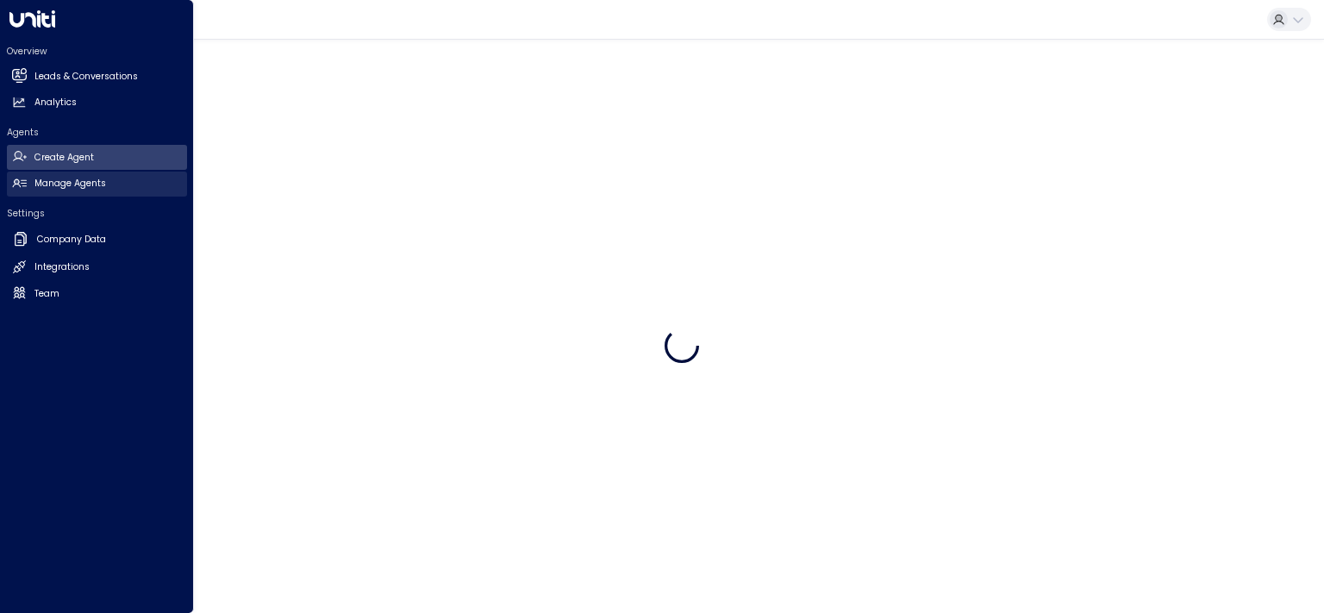
click at [69, 182] on h2 "Manage Agents" at bounding box center [70, 184] width 72 height 14
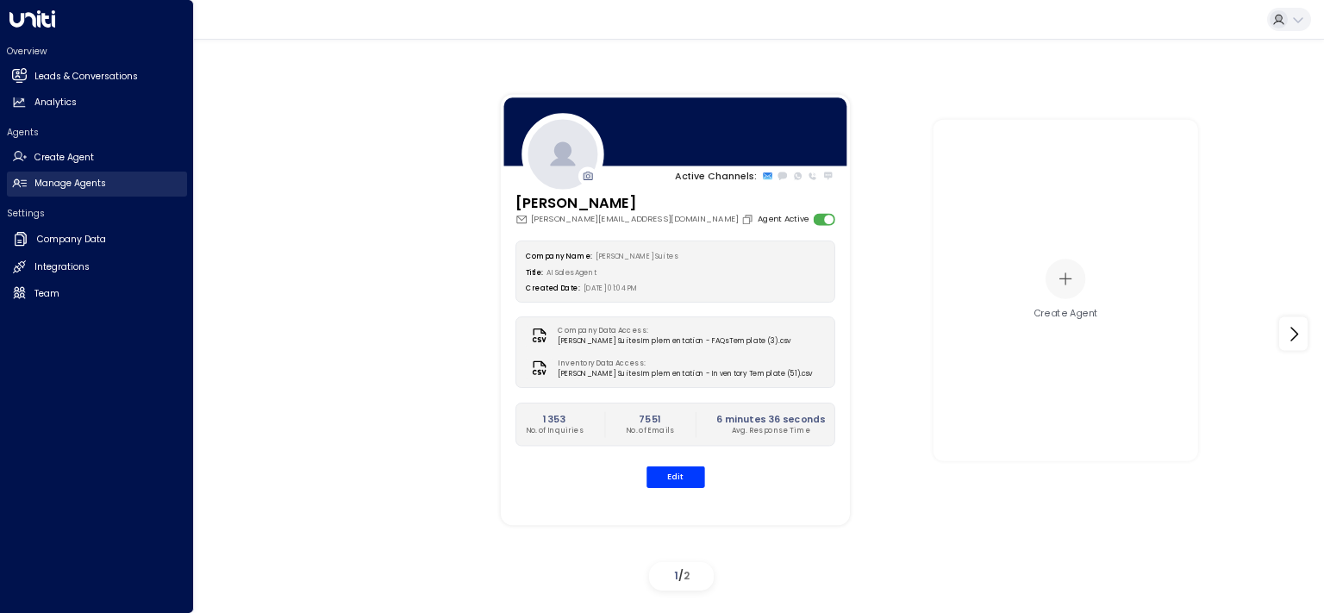
click at [56, 178] on h2 "Manage Agents" at bounding box center [70, 184] width 72 height 14
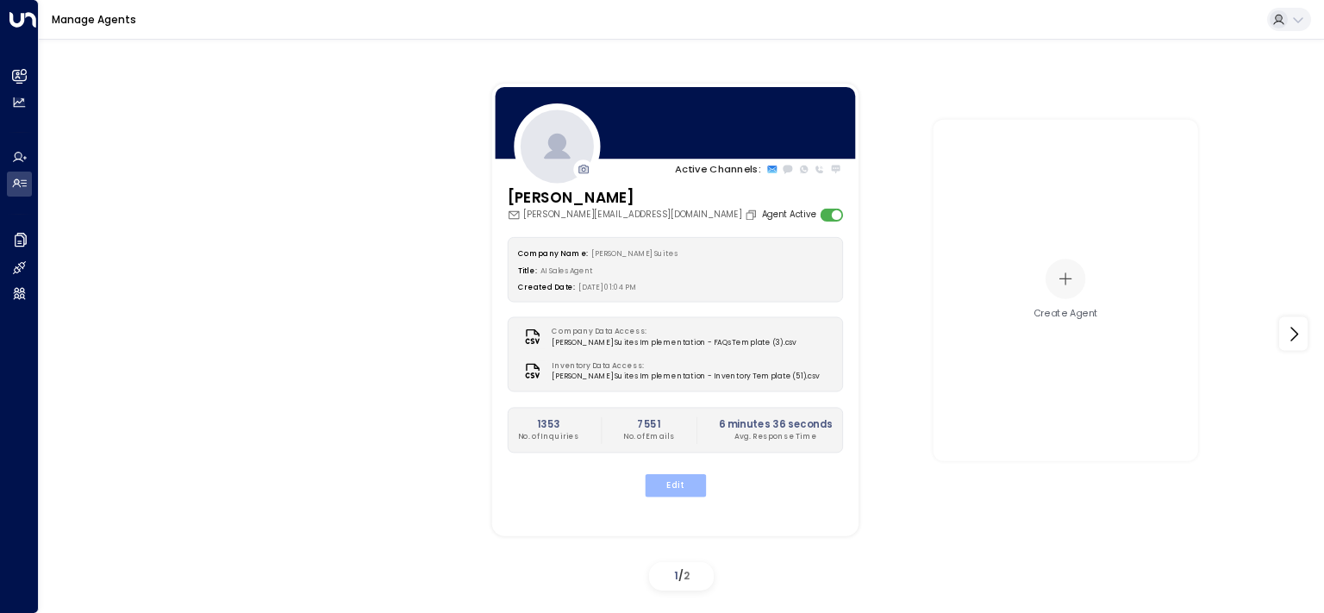
click at [676, 486] on button "Edit" at bounding box center [674, 485] width 61 height 22
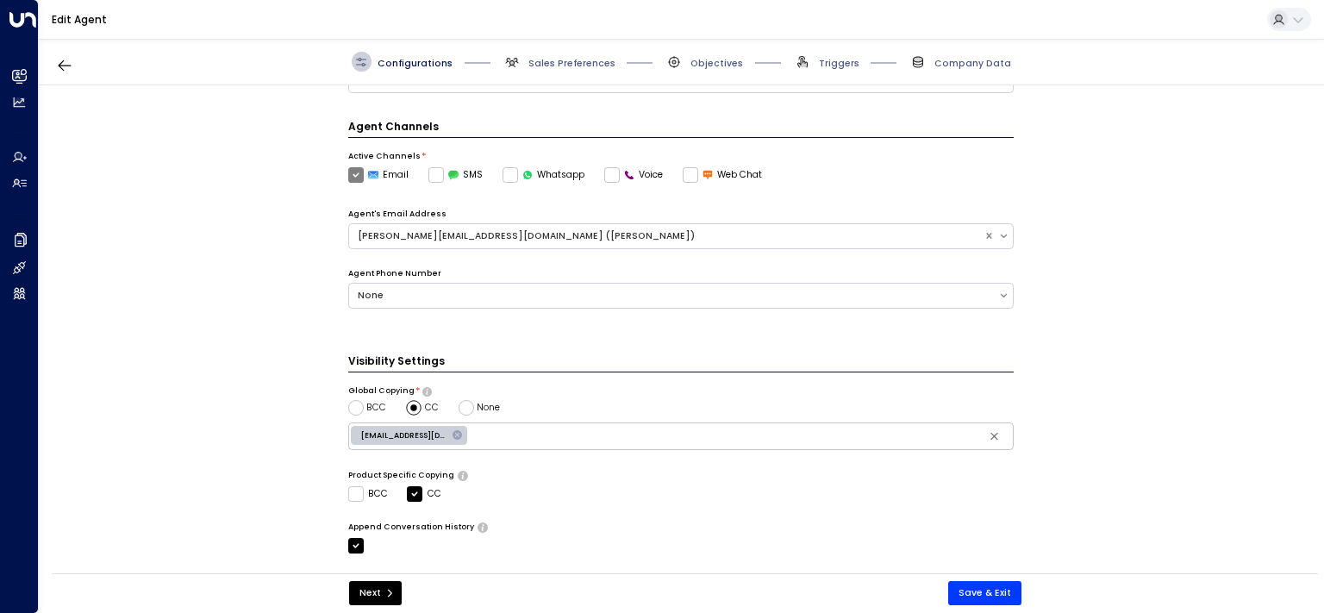
scroll to position [19, 0]
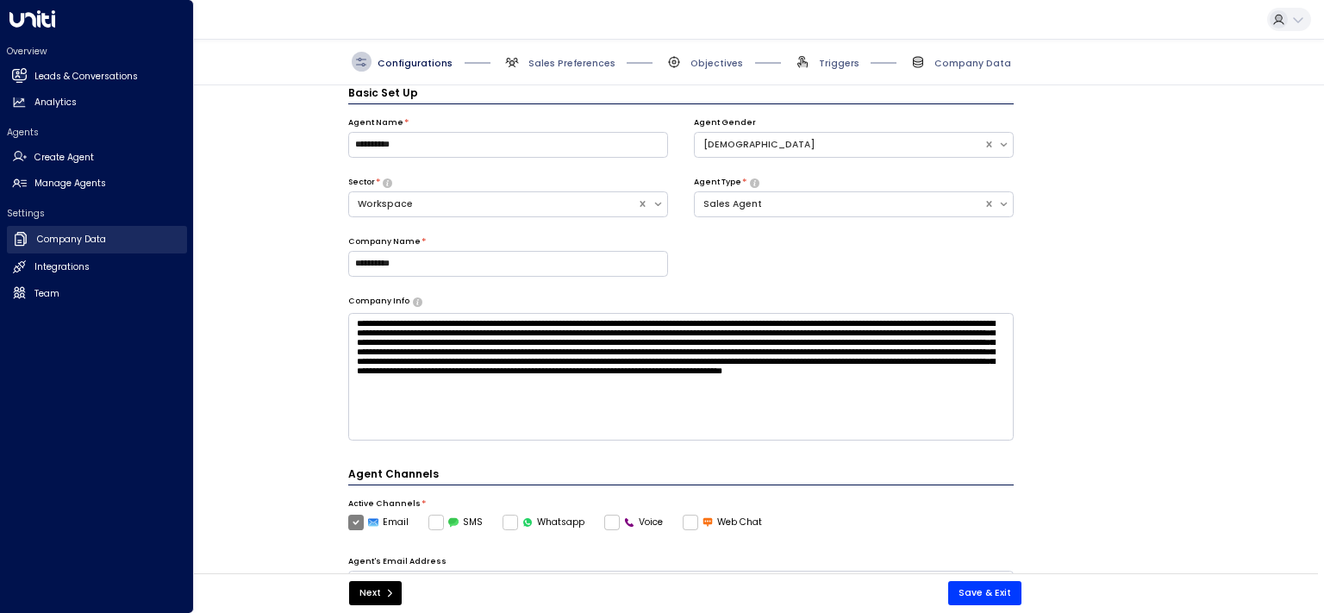
click at [59, 233] on h2 "Company Data" at bounding box center [71, 240] width 69 height 14
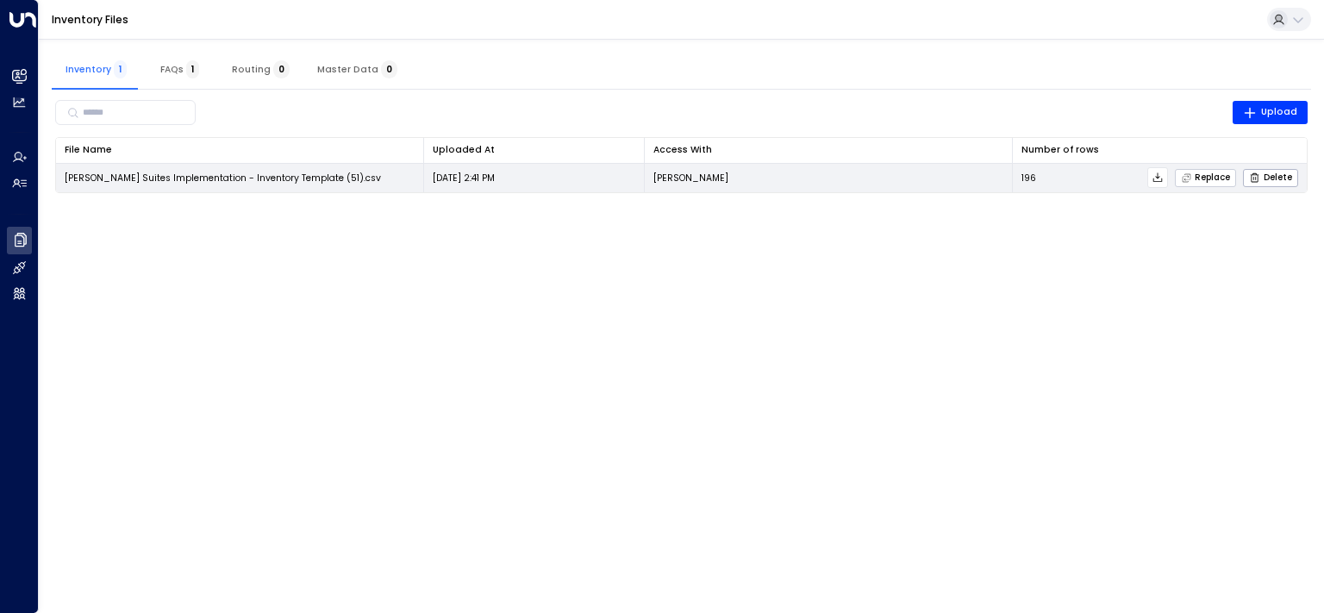
click at [1208, 179] on span "Replace" at bounding box center [1206, 177] width 50 height 11
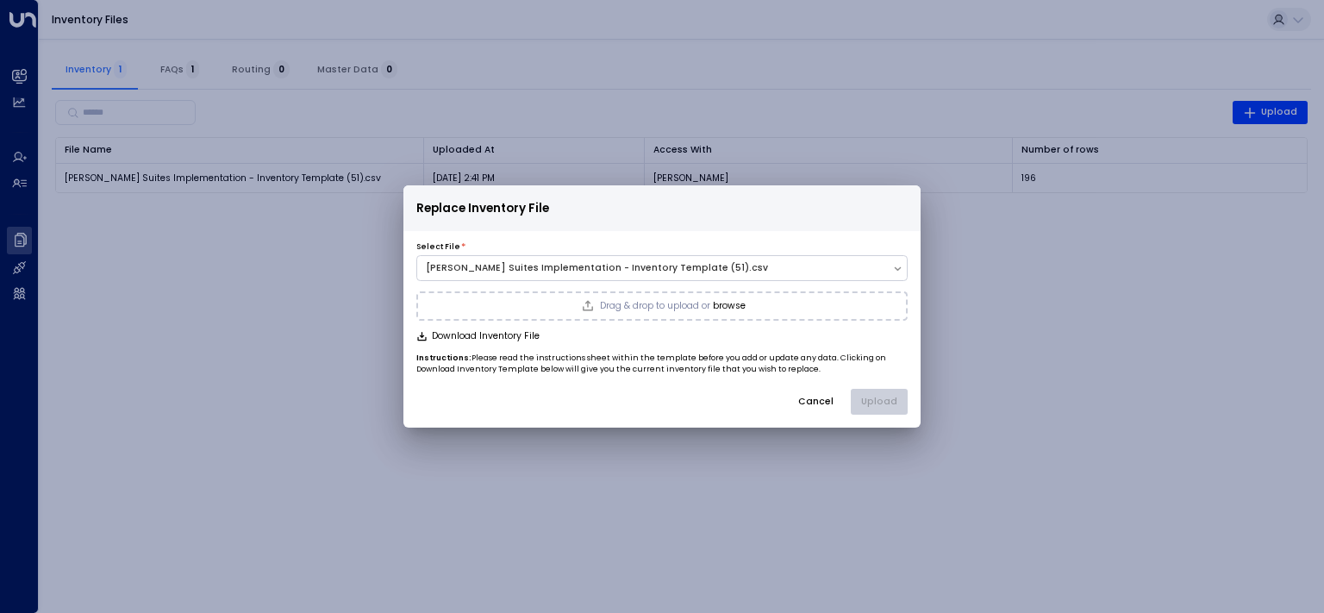
click at [646, 309] on span "Drag & drop to upload or" at bounding box center [655, 306] width 110 height 9
click at [887, 403] on button "Upload" at bounding box center [879, 402] width 57 height 26
click at [887, 399] on button "Upload" at bounding box center [879, 402] width 57 height 26
click at [1047, 313] on div "Replace Inventory File Select File * [PERSON_NAME] Suites Implementation - Inve…" at bounding box center [662, 306] width 1324 height 613
